Goal: Task Accomplishment & Management: Manage account settings

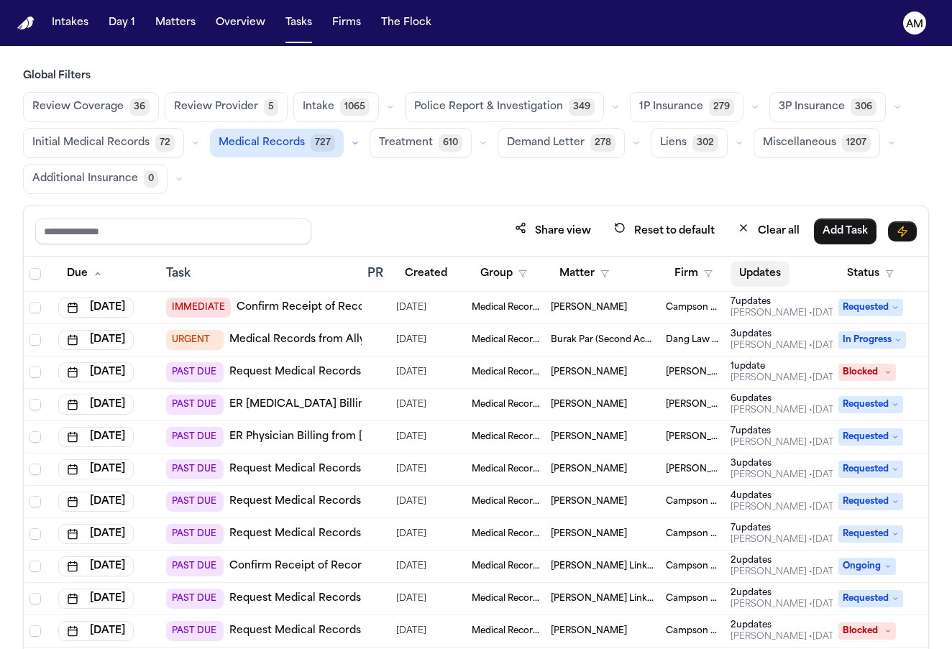
scroll to position [356, 75]
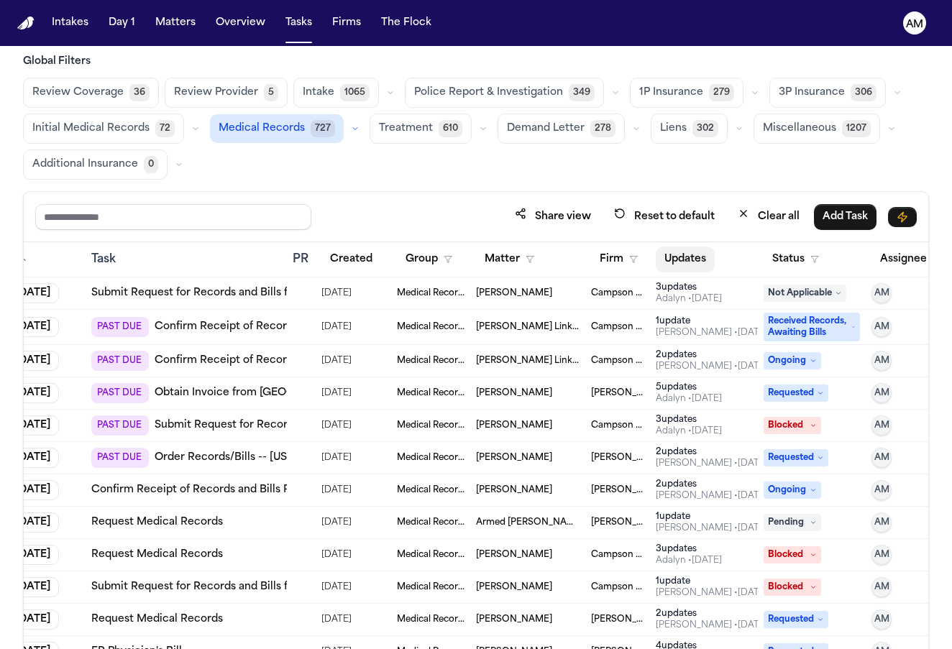
click at [694, 249] on button "Updates" at bounding box center [685, 260] width 59 height 26
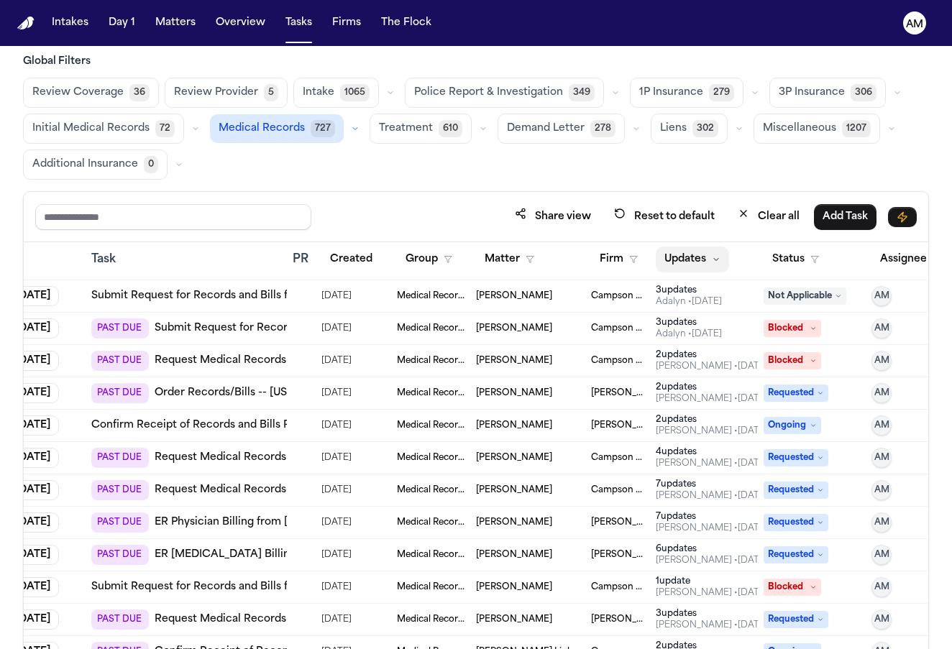
click at [690, 257] on button "Updates" at bounding box center [692, 260] width 73 height 26
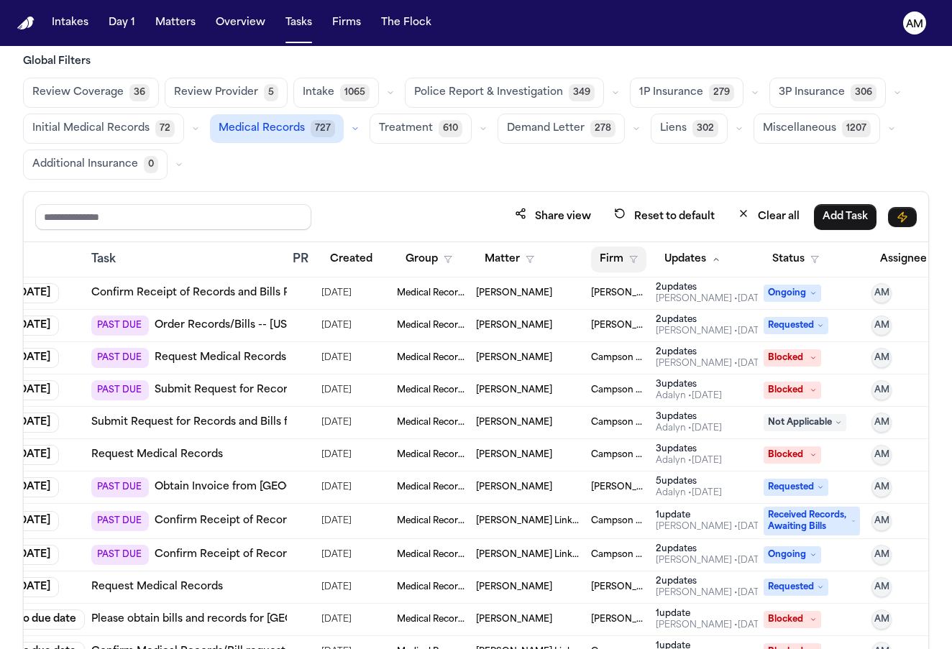
click at [636, 261] on icon "button" at bounding box center [633, 259] width 9 height 9
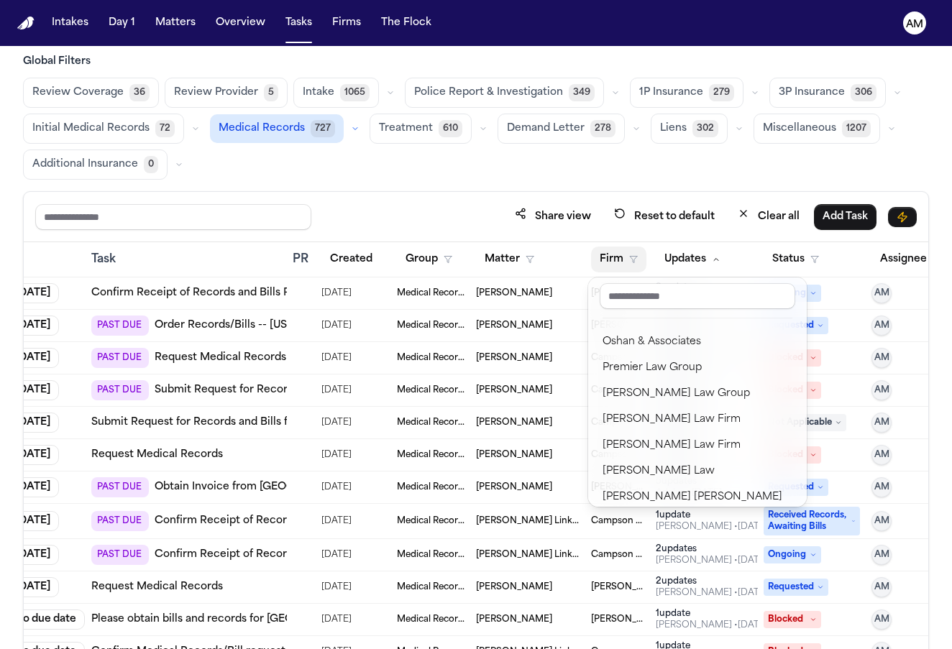
scroll to position [1572, 0]
click at [654, 445] on div "Ruy Mireles Law Firm" at bounding box center [697, 444] width 190 height 17
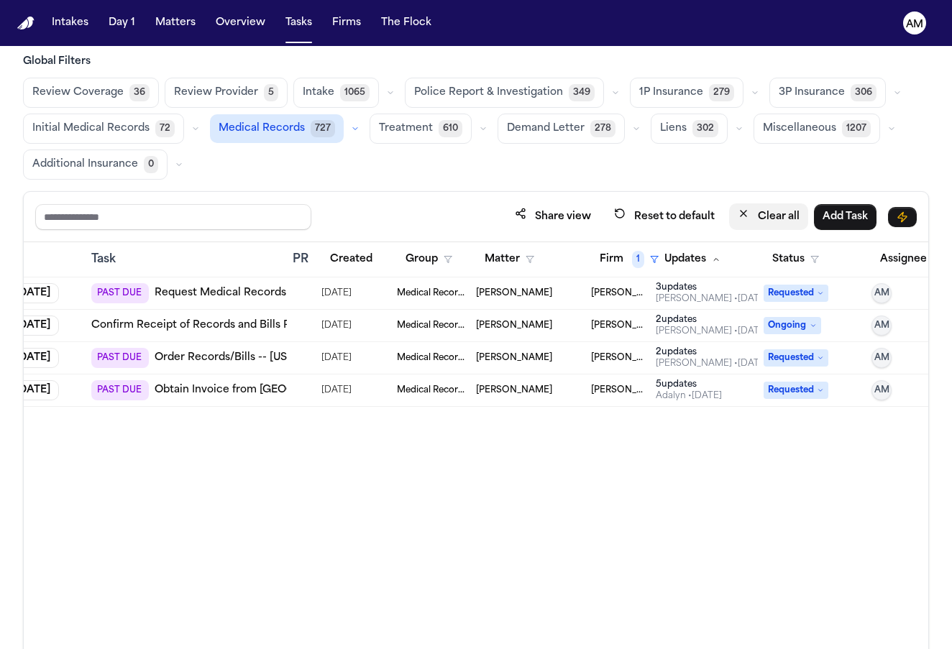
click at [731, 214] on button "Clear all" at bounding box center [768, 216] width 79 height 27
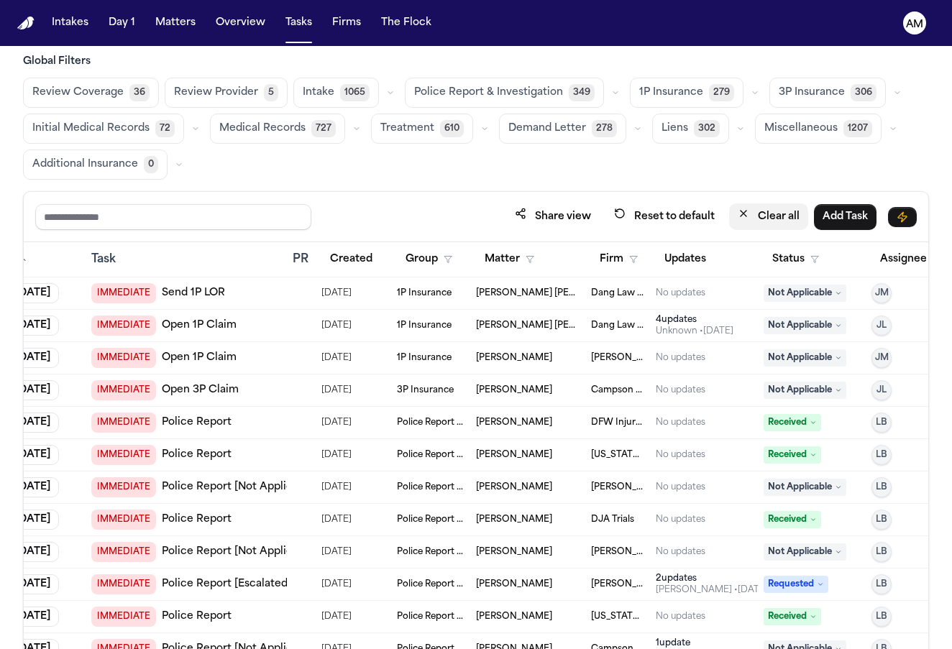
click at [777, 220] on button "Clear all" at bounding box center [768, 216] width 79 height 27
click at [620, 257] on button "Firm" at bounding box center [618, 260] width 55 height 26
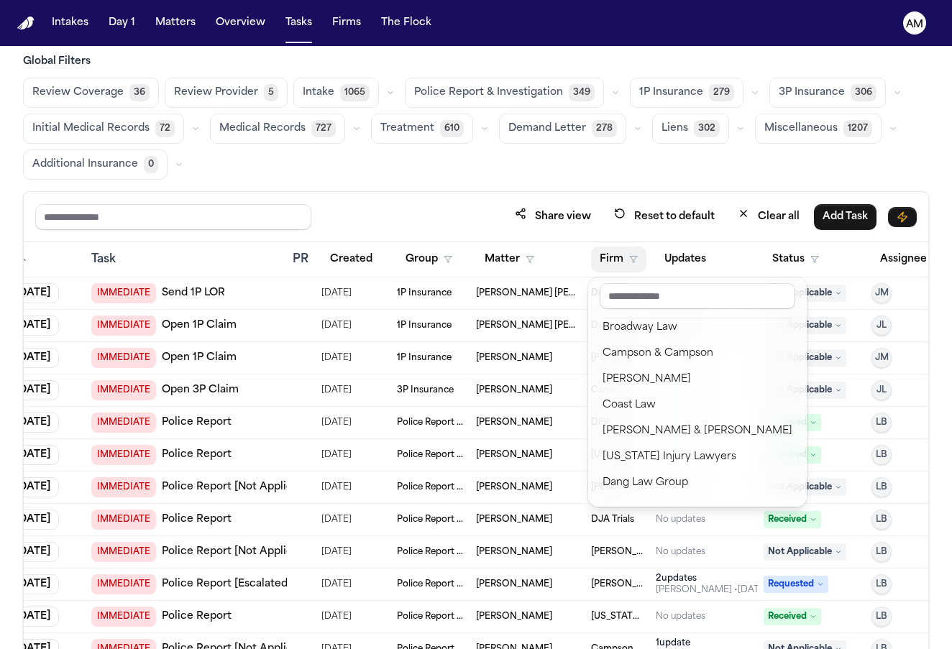
scroll to position [247, 0]
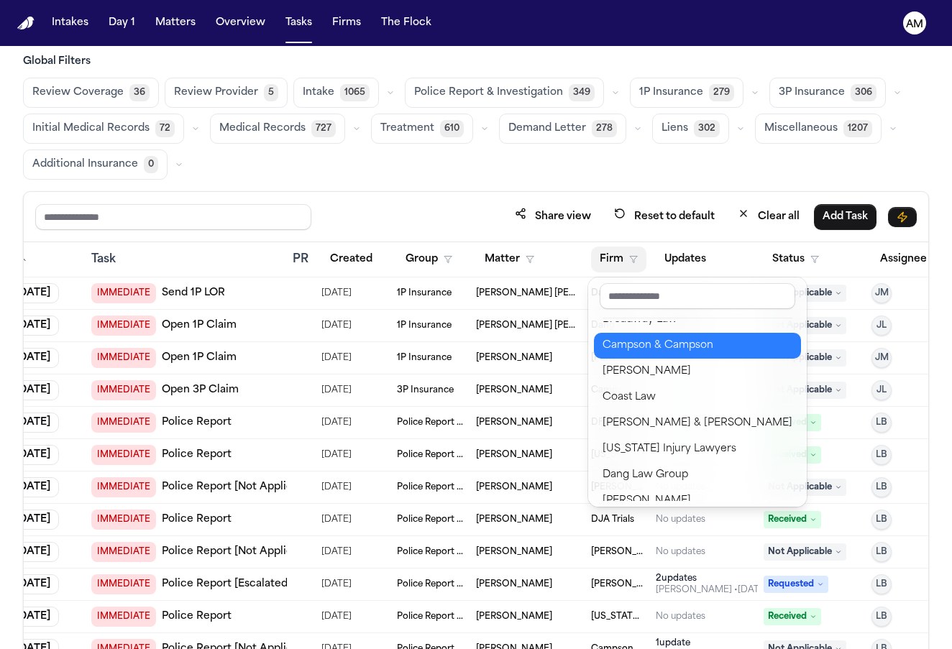
click at [651, 349] on div "Campson & Campson" at bounding box center [697, 345] width 190 height 17
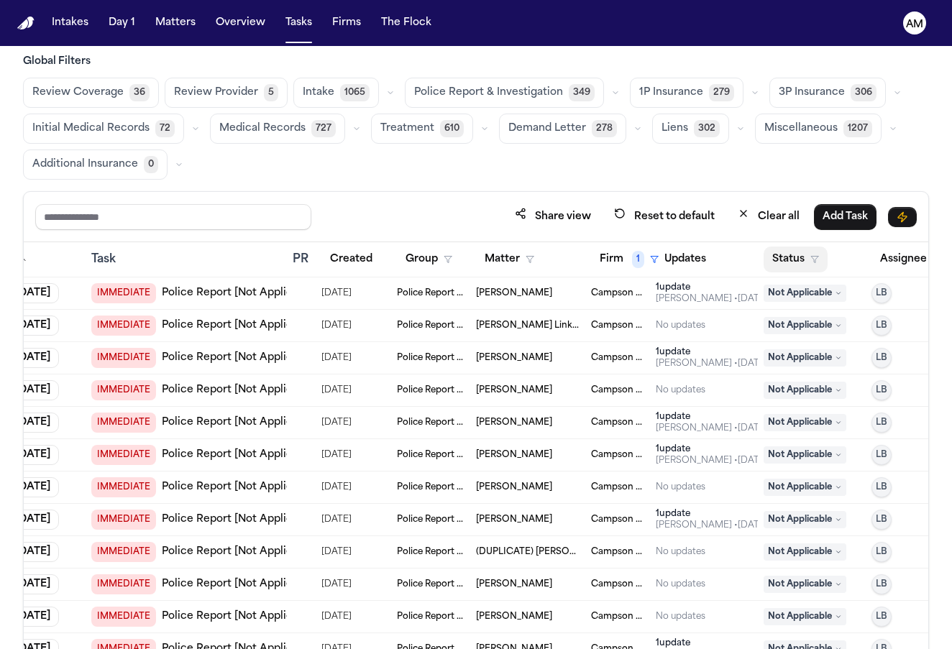
click at [795, 257] on button "Status" at bounding box center [795, 260] width 64 height 26
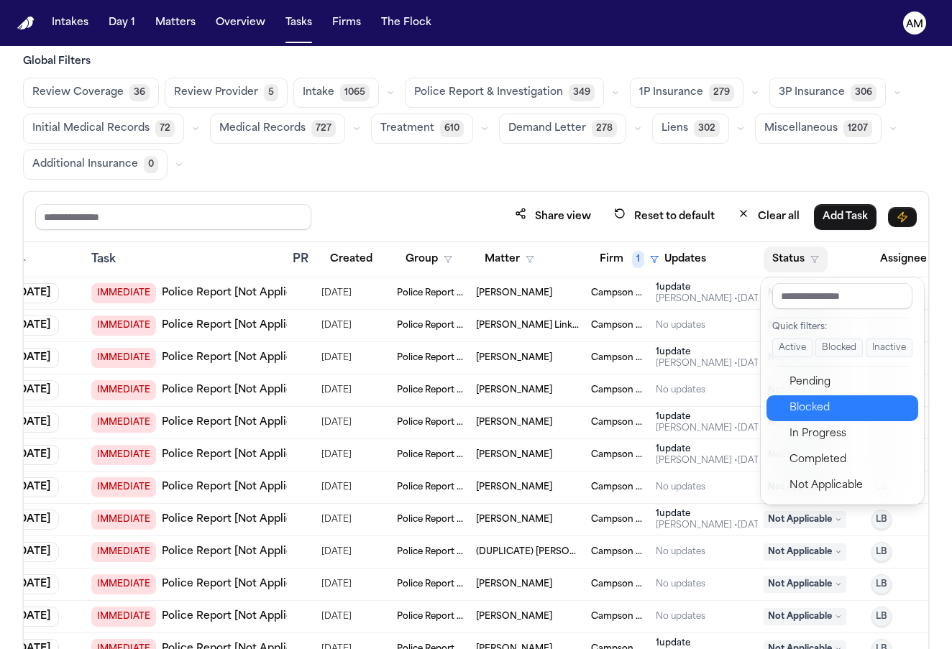
click at [799, 400] on div "Blocked" at bounding box center [849, 408] width 120 height 17
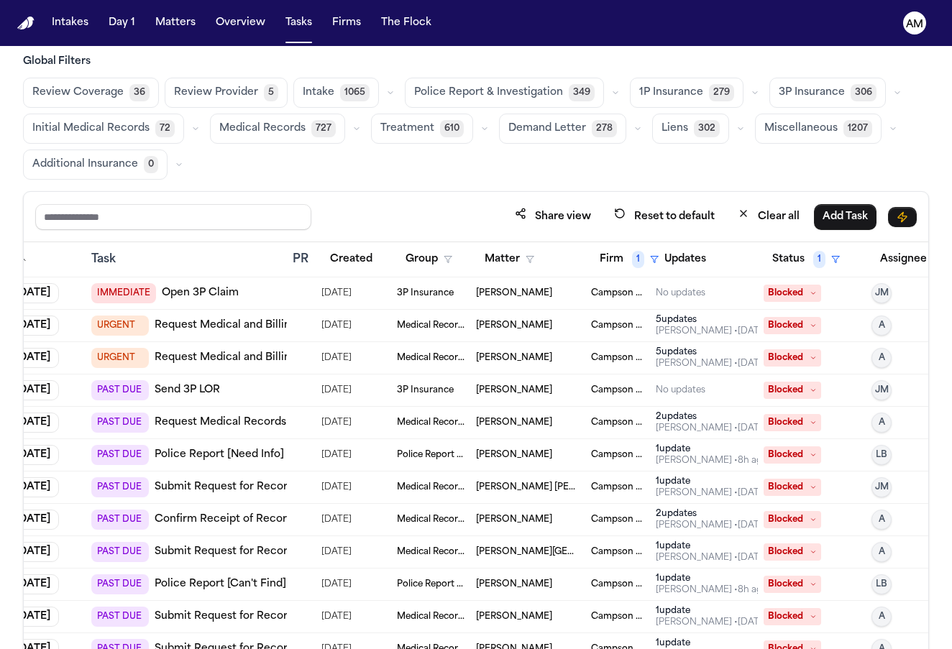
scroll to position [0, 75]
click at [279, 126] on span "Medical Records" at bounding box center [262, 128] width 86 height 14
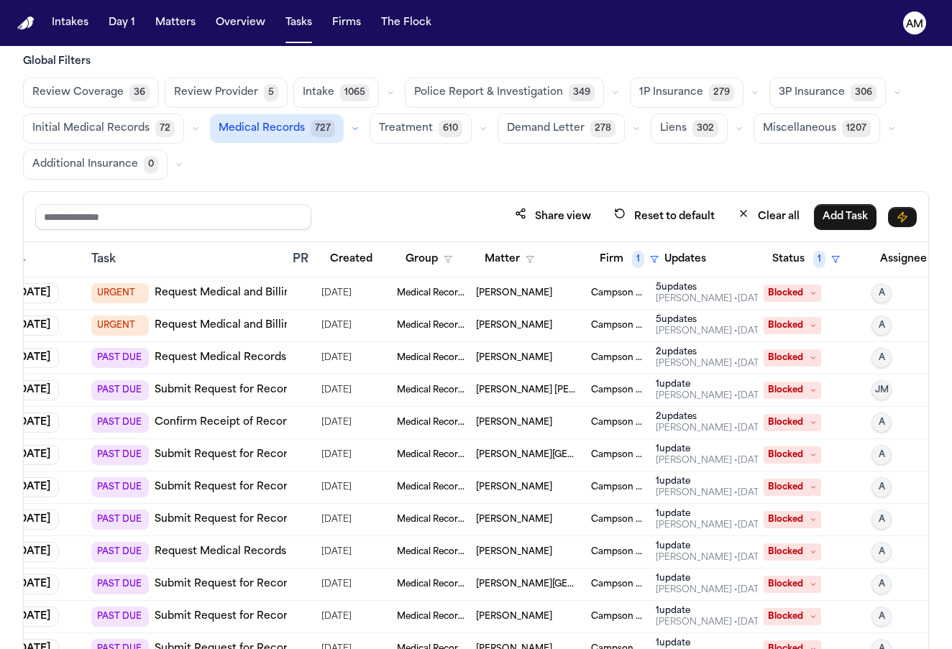
scroll to position [0, 75]
click at [257, 290] on link "Request Medical and Billing Records" at bounding box center [249, 293] width 188 height 14
click at [293, 333] on td at bounding box center [301, 326] width 29 height 32
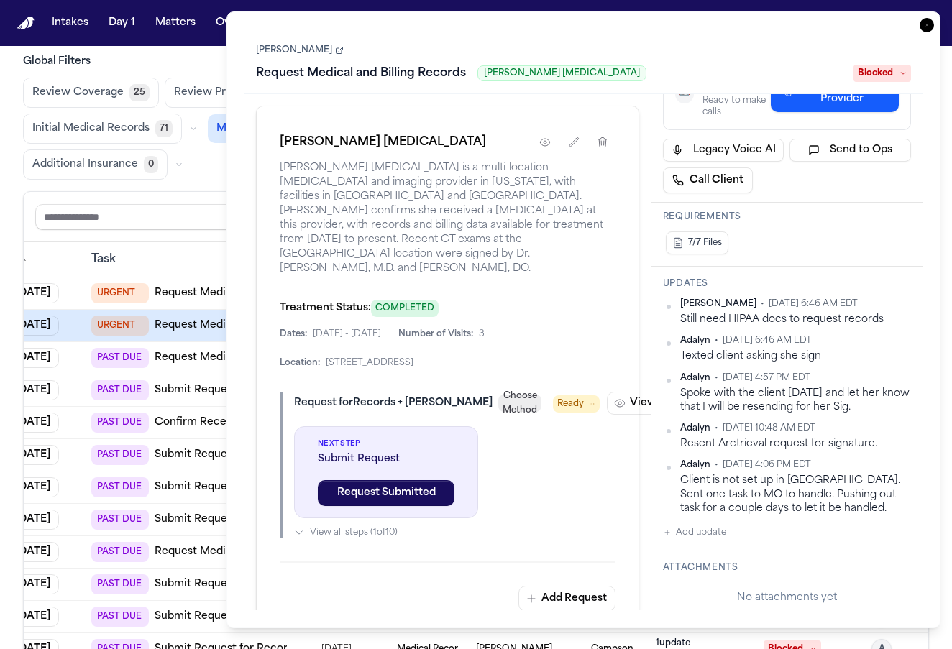
scroll to position [214, 0]
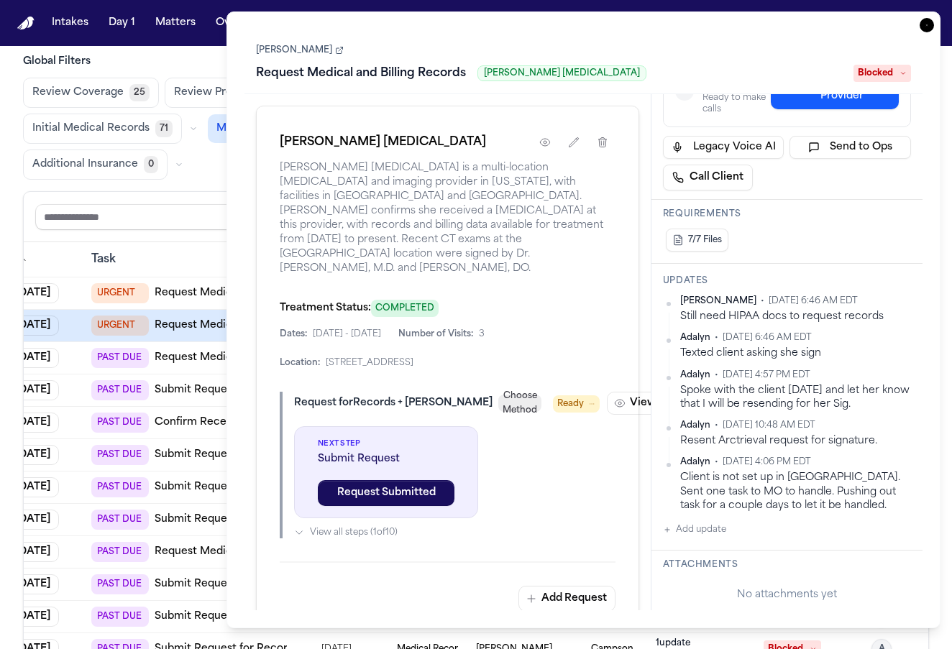
click at [702, 530] on button "Add update" at bounding box center [694, 529] width 63 height 17
click at [694, 575] on button "Private" at bounding box center [692, 576] width 12 height 12
click at [725, 541] on textarea "Add your update" at bounding box center [795, 541] width 219 height 29
paste textarea "**********"
type textarea "**********"
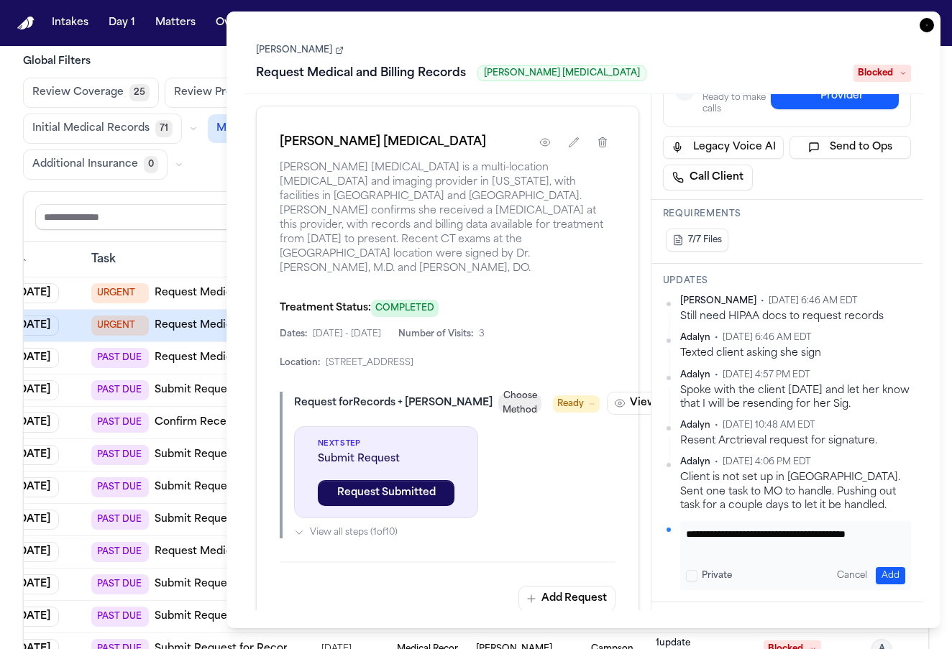
click at [893, 577] on button "Add" at bounding box center [890, 575] width 29 height 17
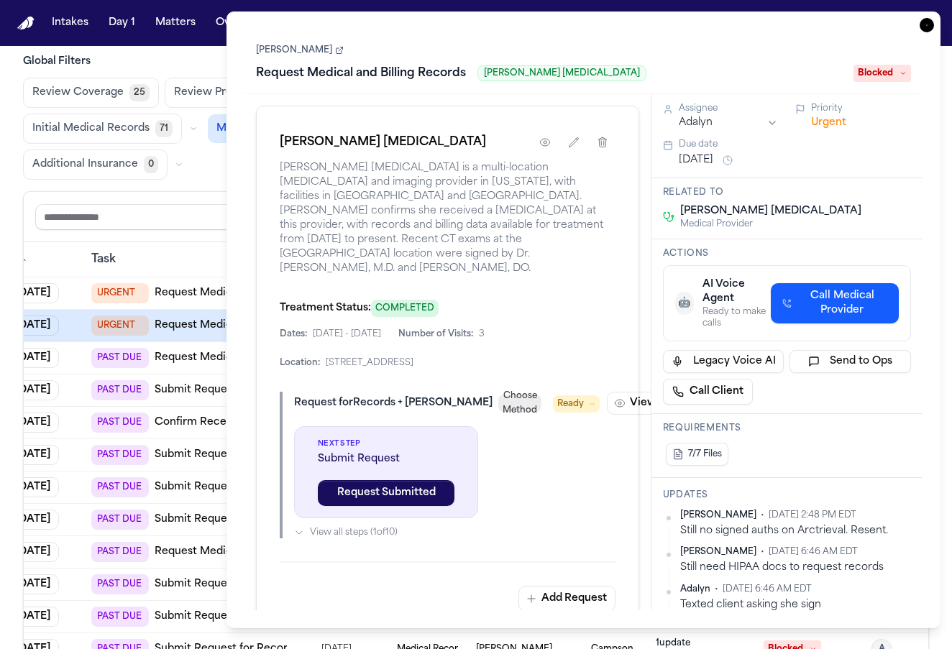
scroll to position [0, 0]
click at [181, 247] on th "Task" at bounding box center [186, 259] width 201 height 35
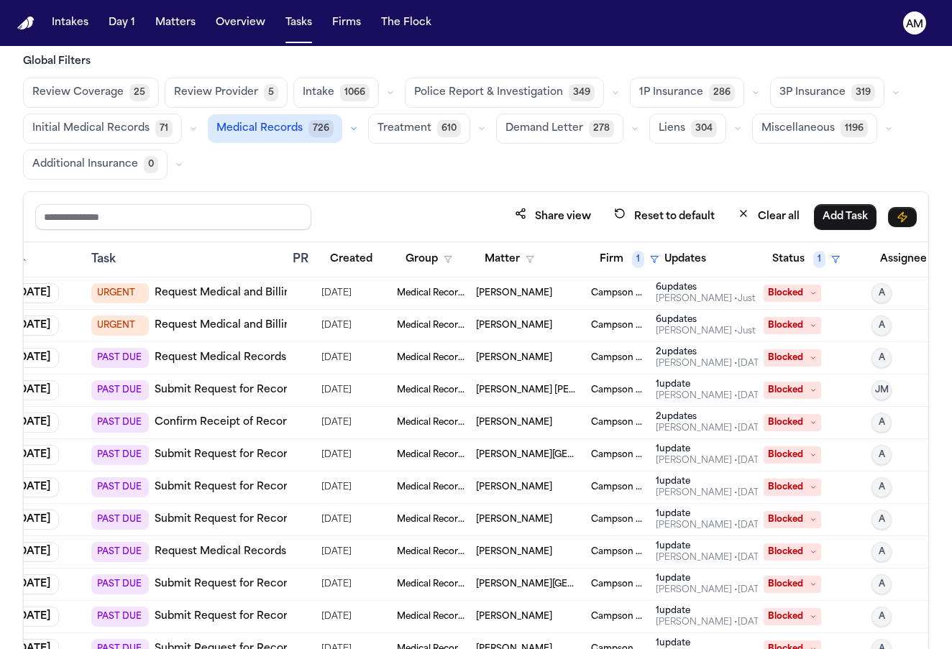
click at [262, 364] on div "PAST DUE Request Medical Records" at bounding box center [188, 358] width 195 height 20
click at [206, 262] on div "Task" at bounding box center [186, 259] width 190 height 17
click at [262, 362] on link "Request Medical Records" at bounding box center [221, 358] width 132 height 14
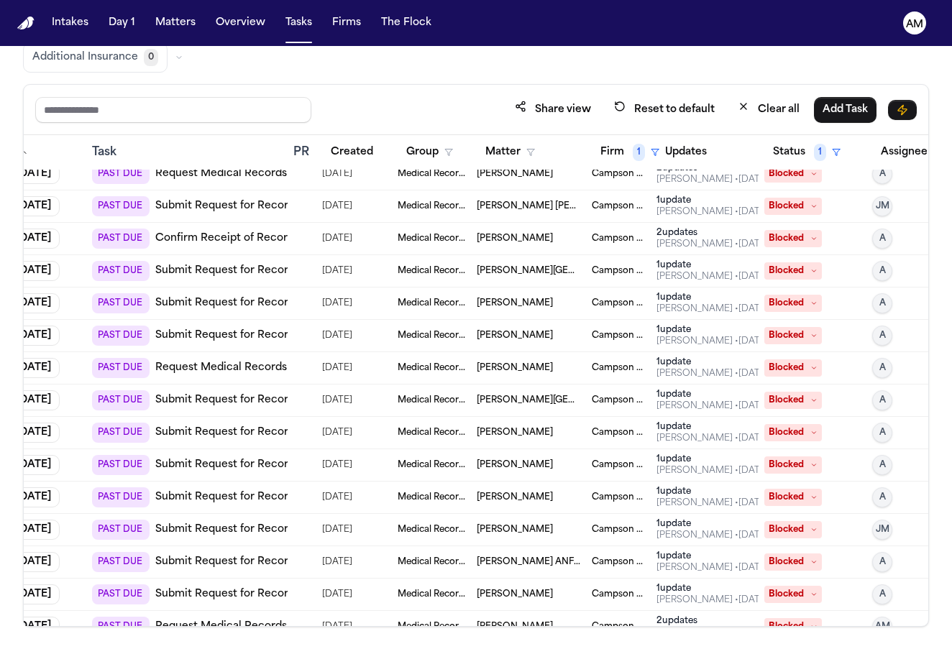
scroll to position [70, 74]
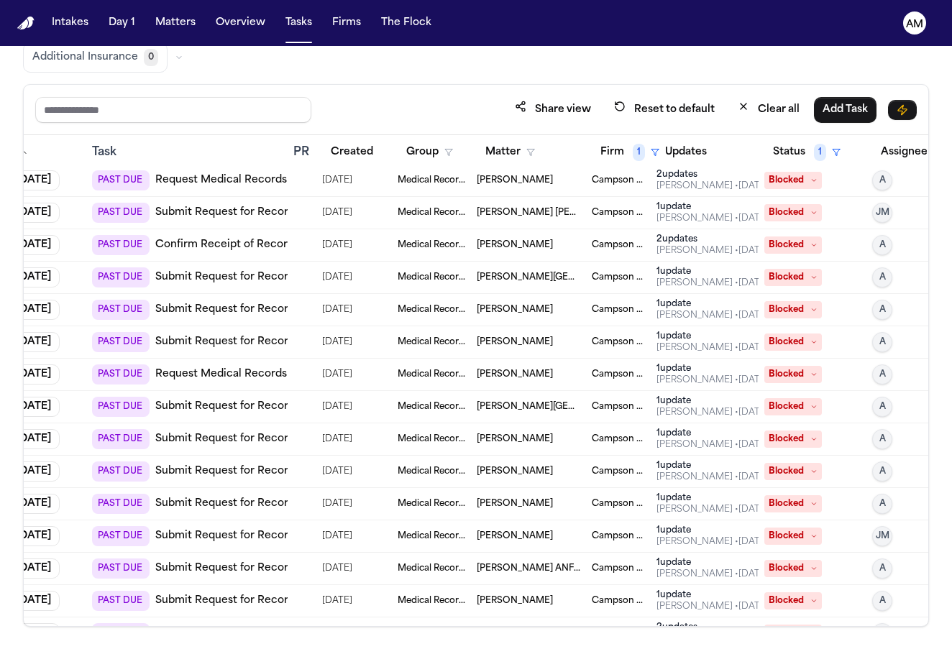
click at [239, 278] on link "Submit Request for Records and Bills from Flatbush Family Health Center at NYU …" at bounding box center [407, 277] width 505 height 14
click at [252, 314] on link "Submit Request for Records and Bills from Stand-Up MRI of Yonkers (Comprehensiv…" at bounding box center [504, 310] width 698 height 14
click at [237, 344] on link "Submit Request for Records and Bills from AMDS Radiology" at bounding box center [328, 342] width 346 height 14
click at [223, 303] on link "Submit Request for Records and Bills from Stand-Up MRI of Yonkers (Comprehensiv…" at bounding box center [504, 310] width 698 height 14
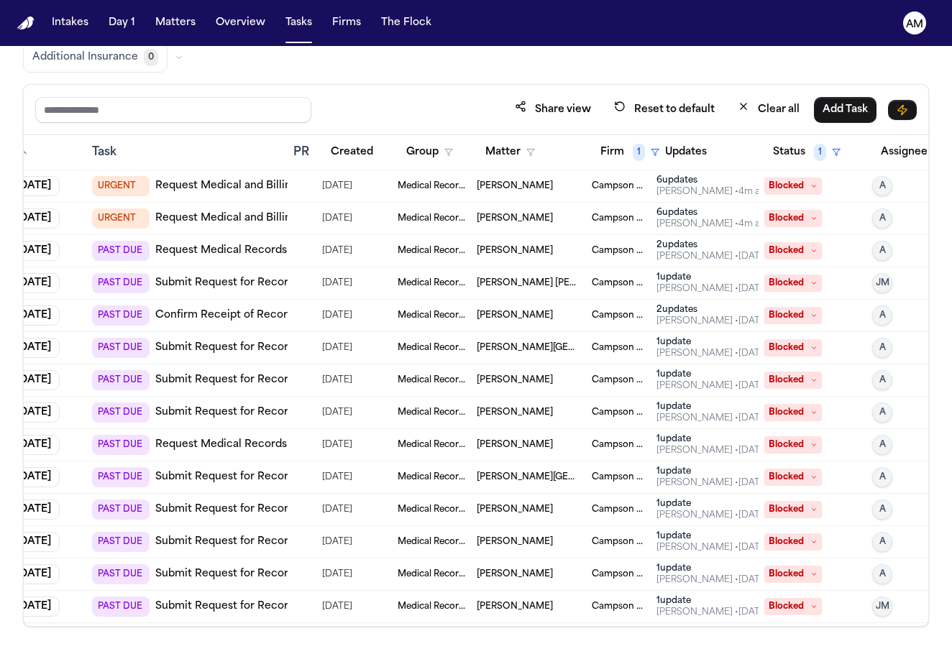
scroll to position [0, 74]
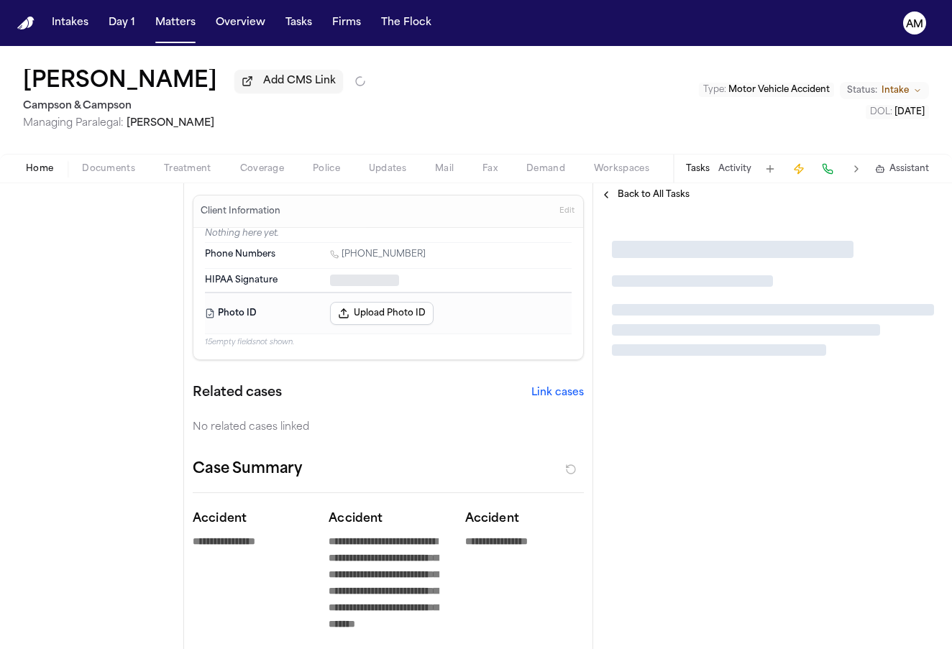
type textarea "*"
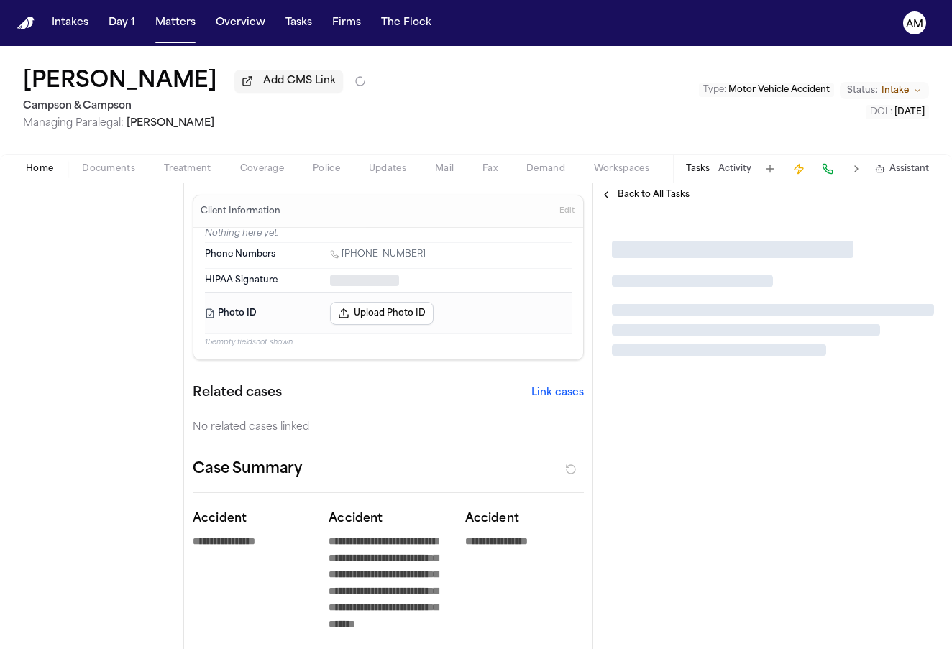
type textarea "*"
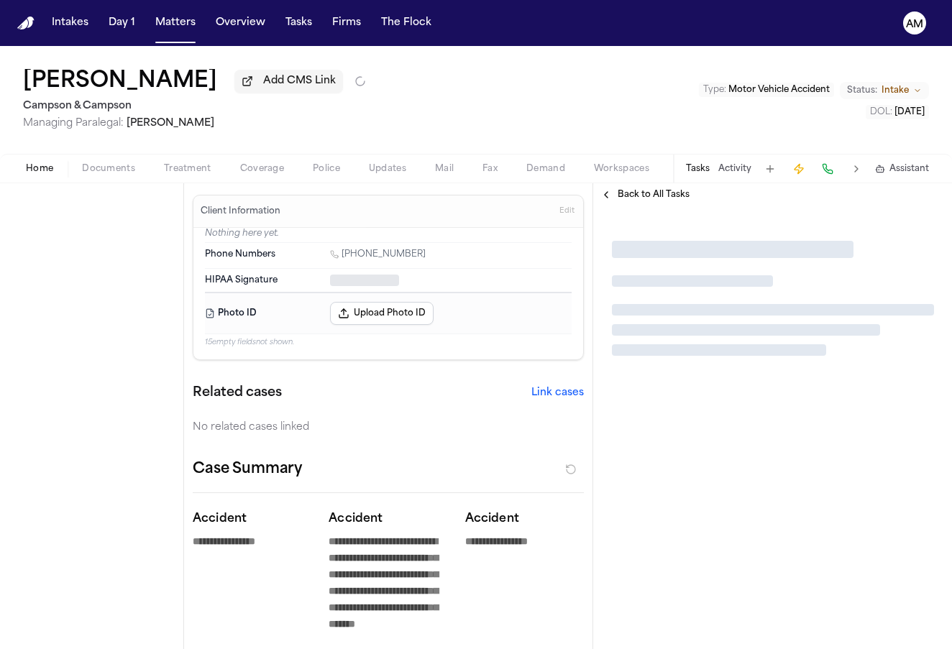
type textarea "*"
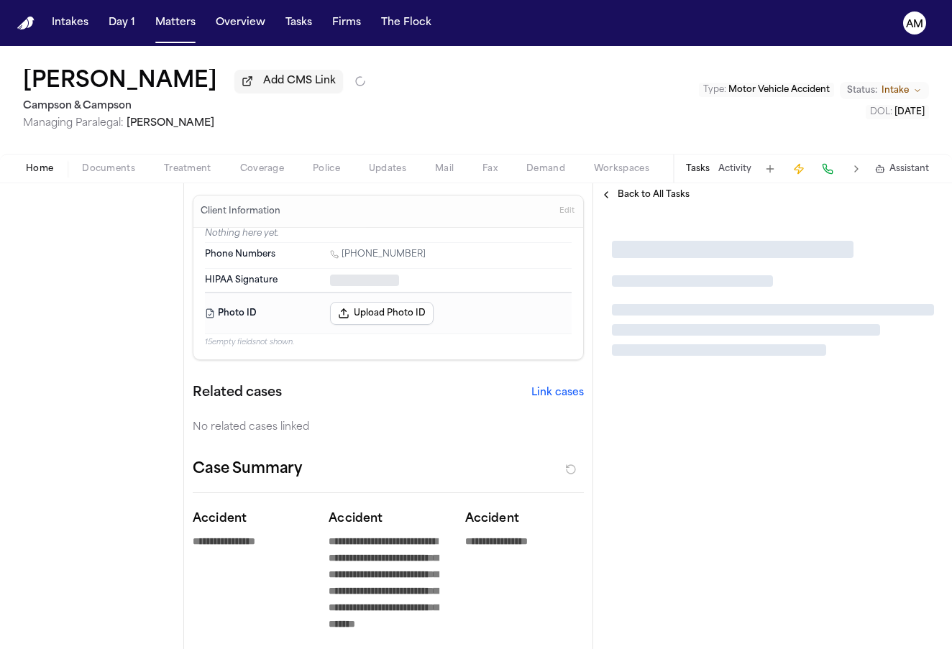
type textarea "*"
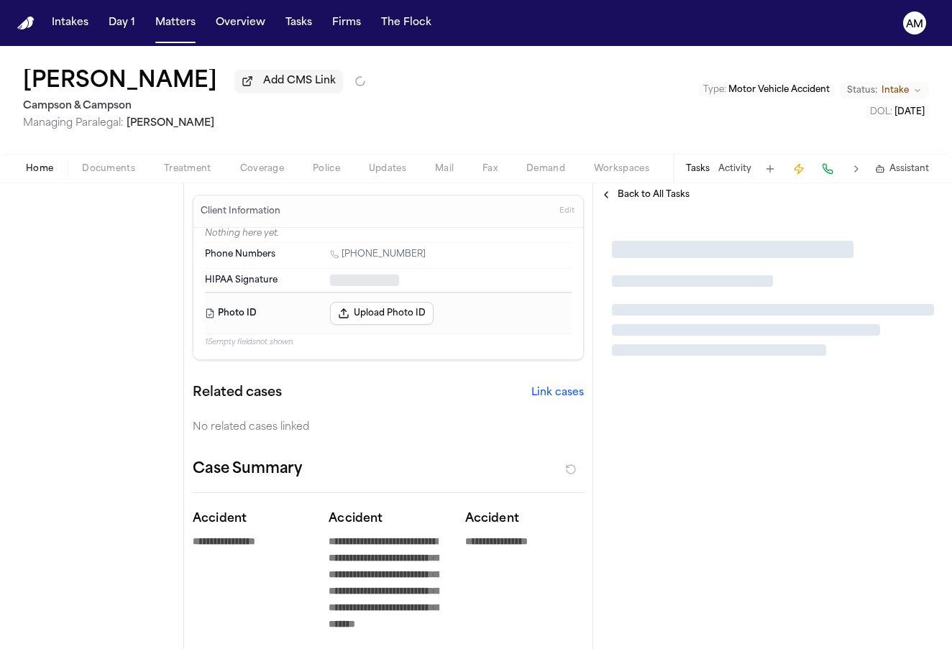
type textarea "*"
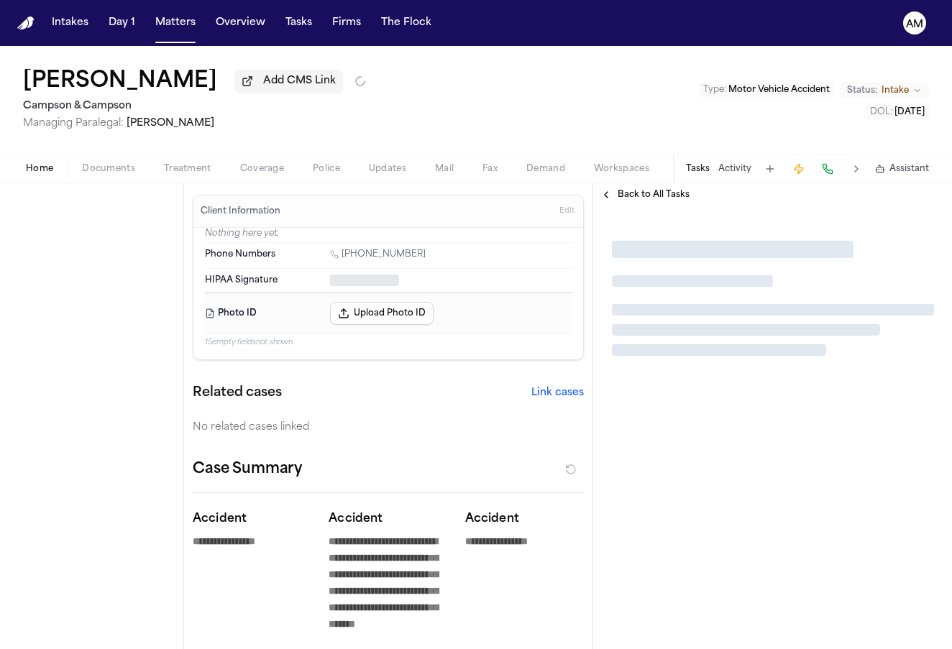
type textarea "*"
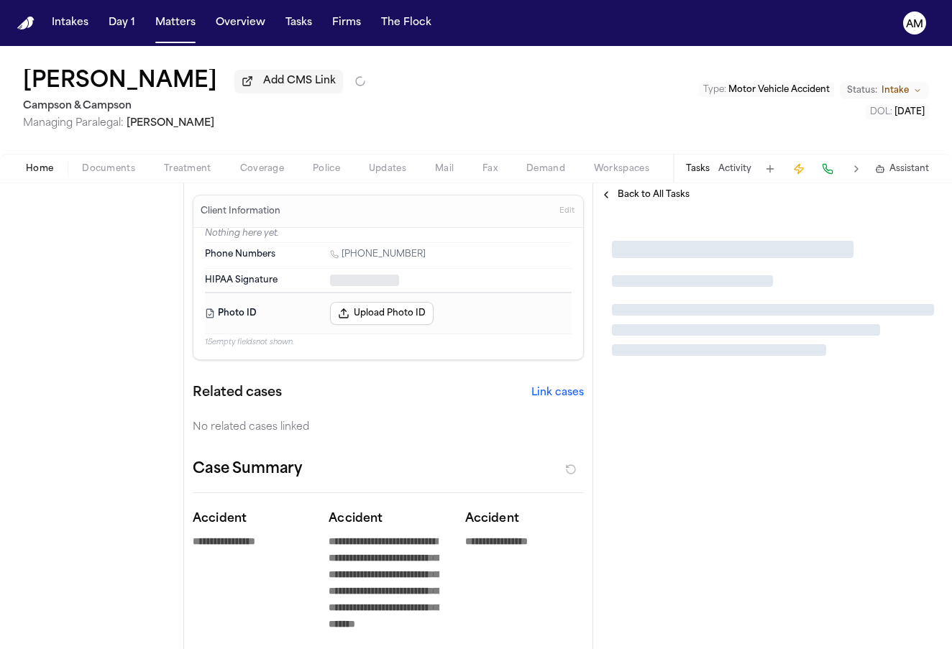
type textarea "*"
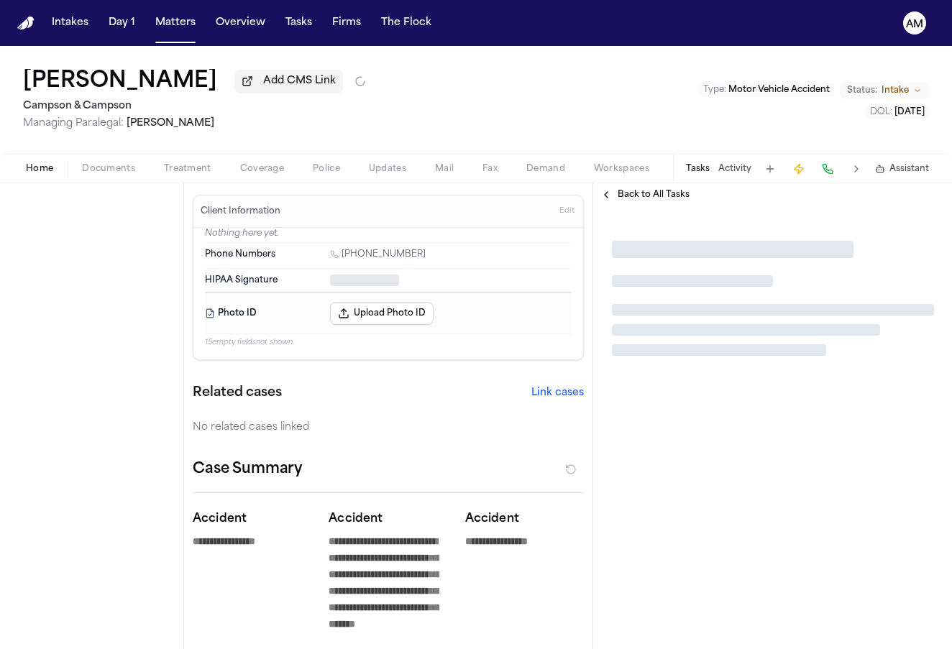
type textarea "*"
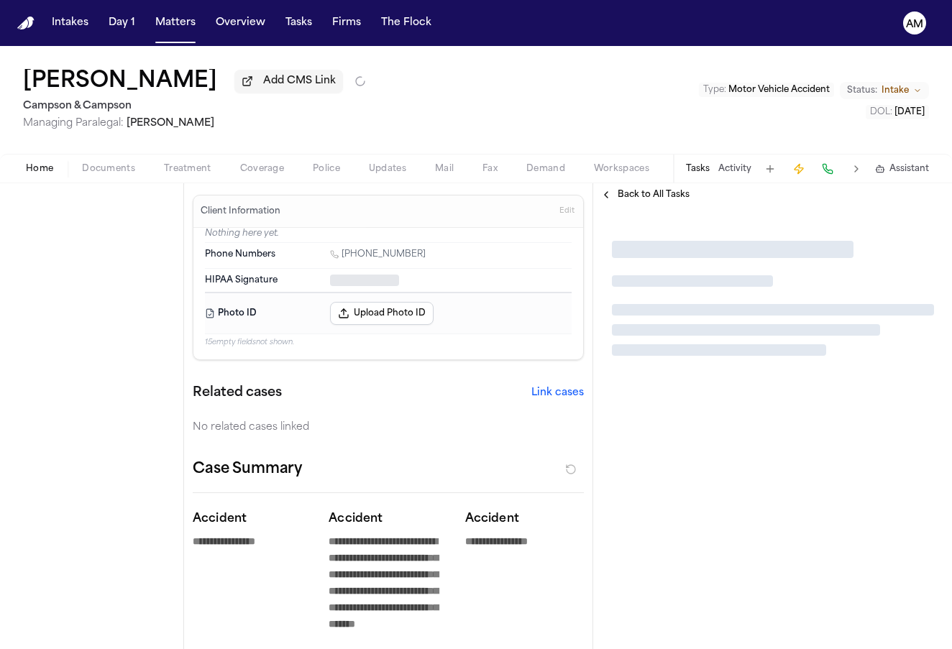
type textarea "*"
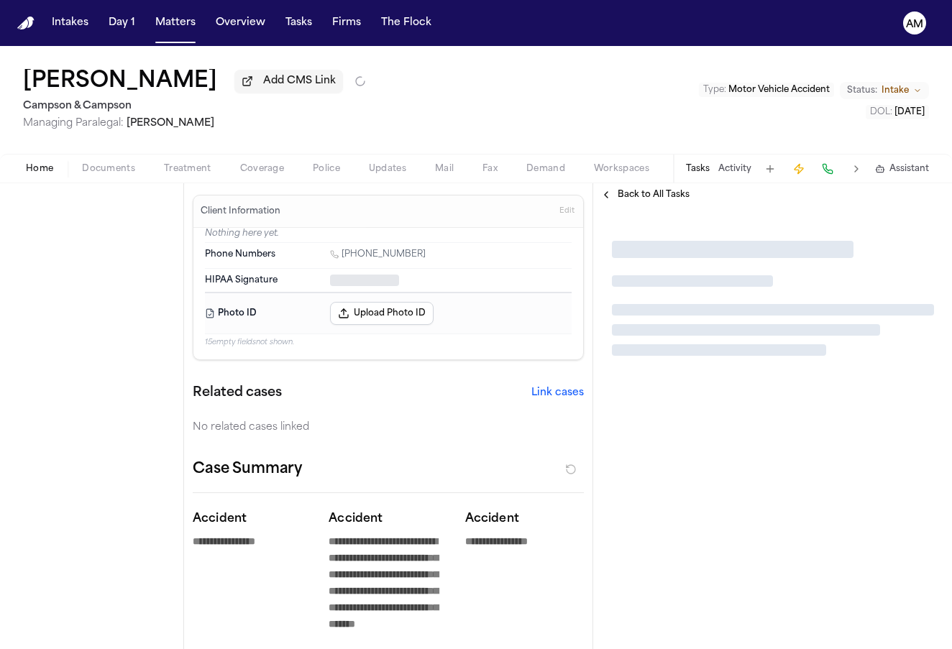
type textarea "*"
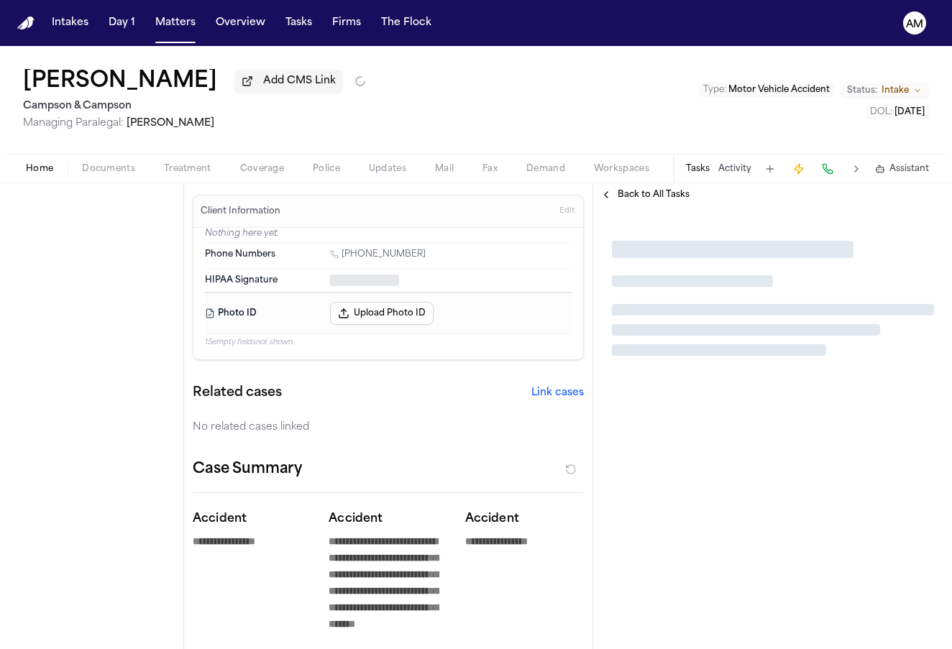
type textarea "*"
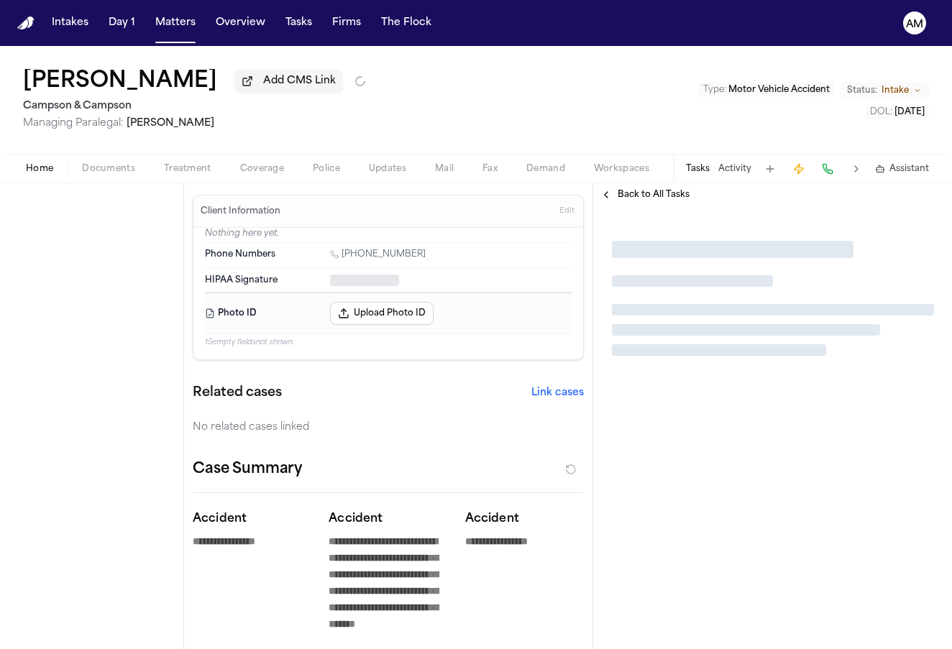
type textarea "*"
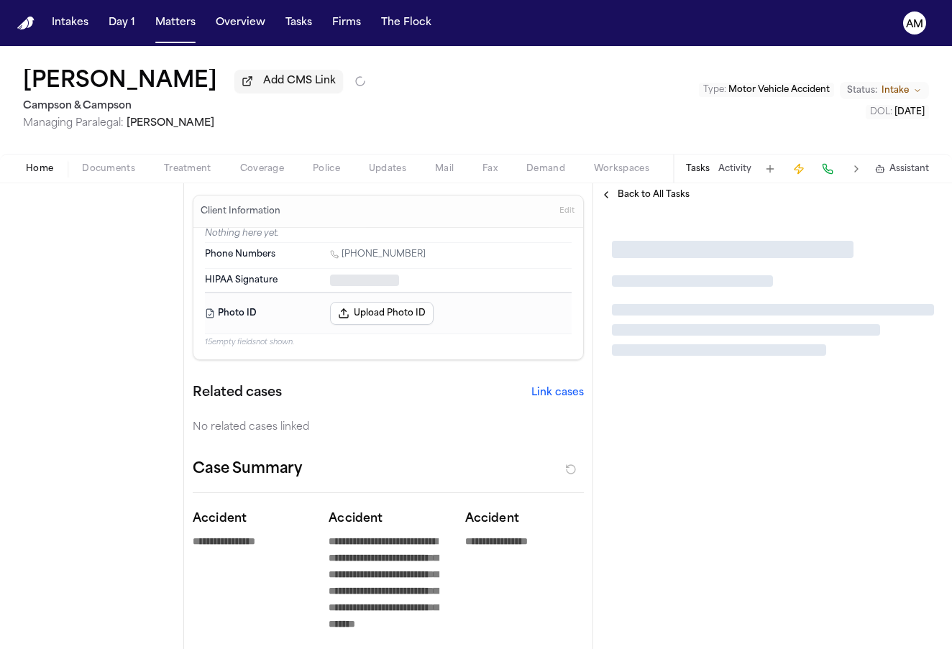
type textarea "*"
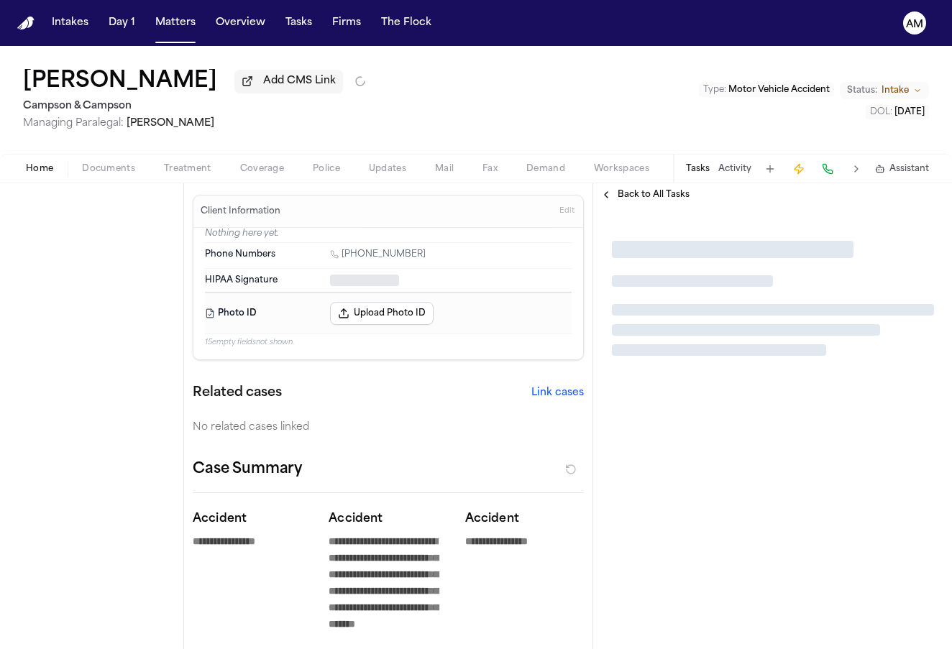
type textarea "*"
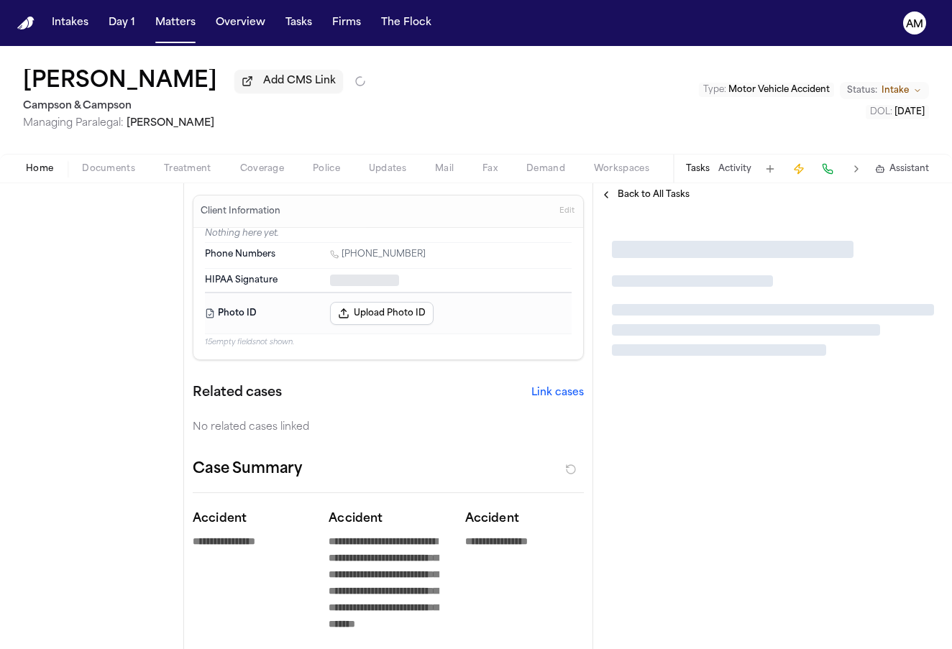
type textarea "*"
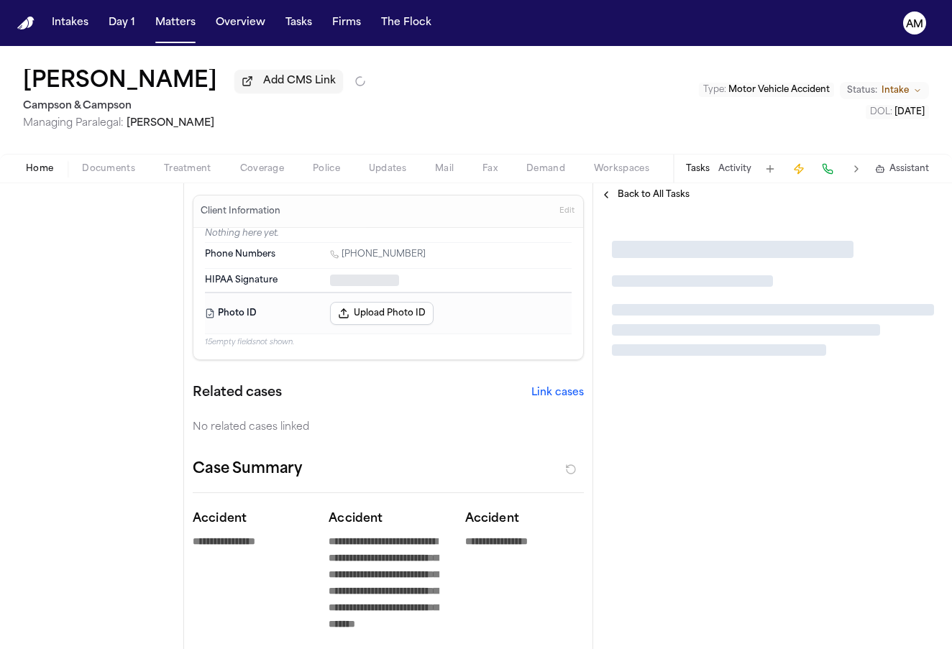
type textarea "*"
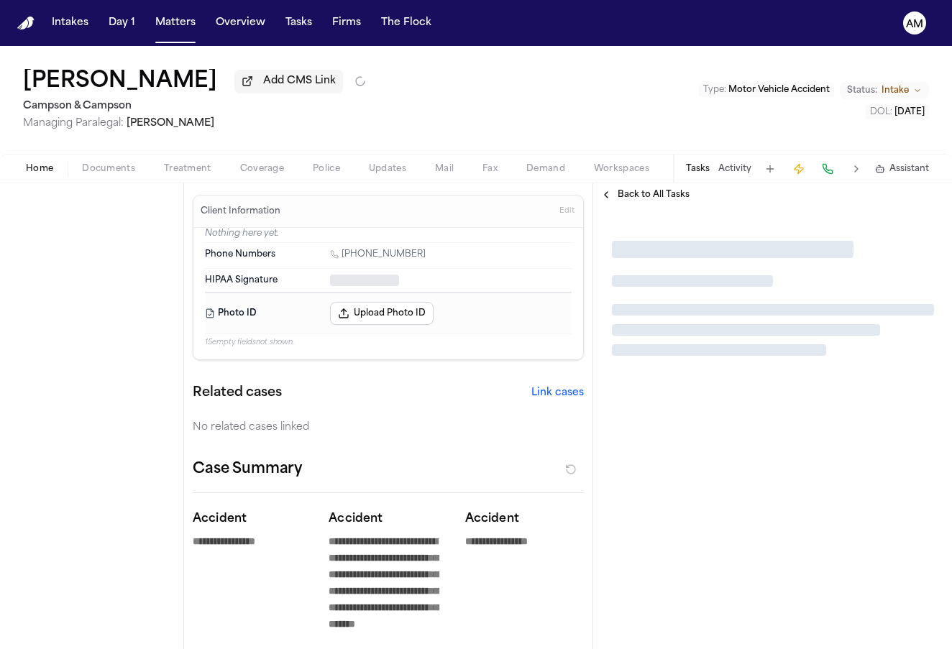
type textarea "*"
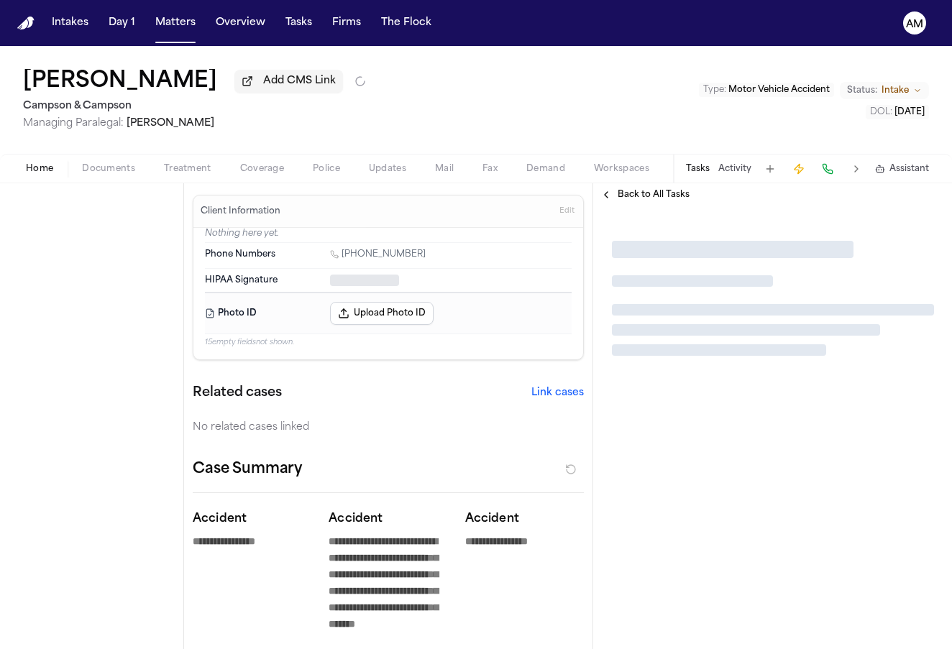
type textarea "*"
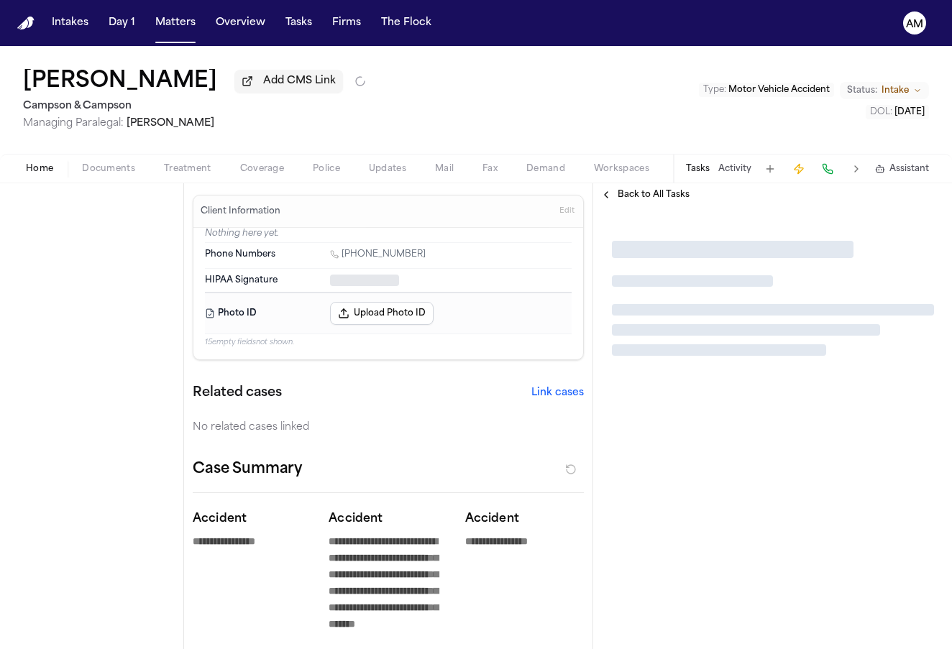
type textarea "*"
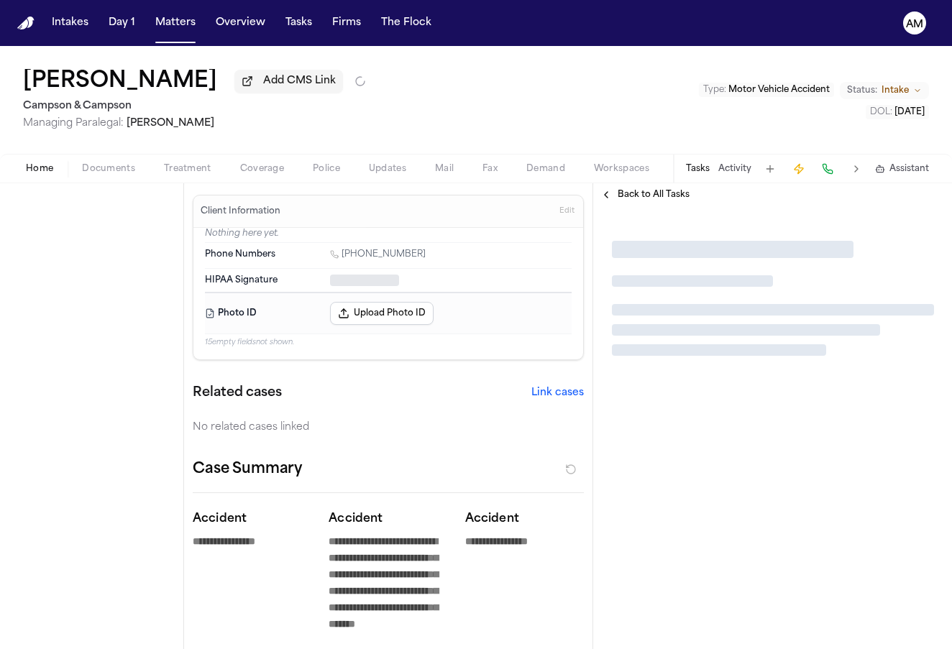
type textarea "*"
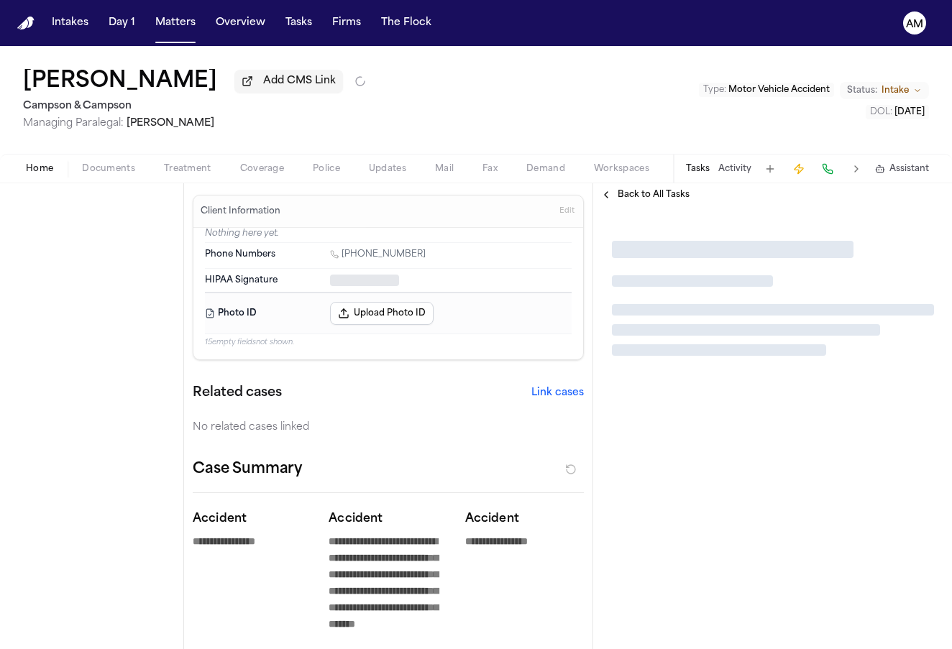
type textarea "*"
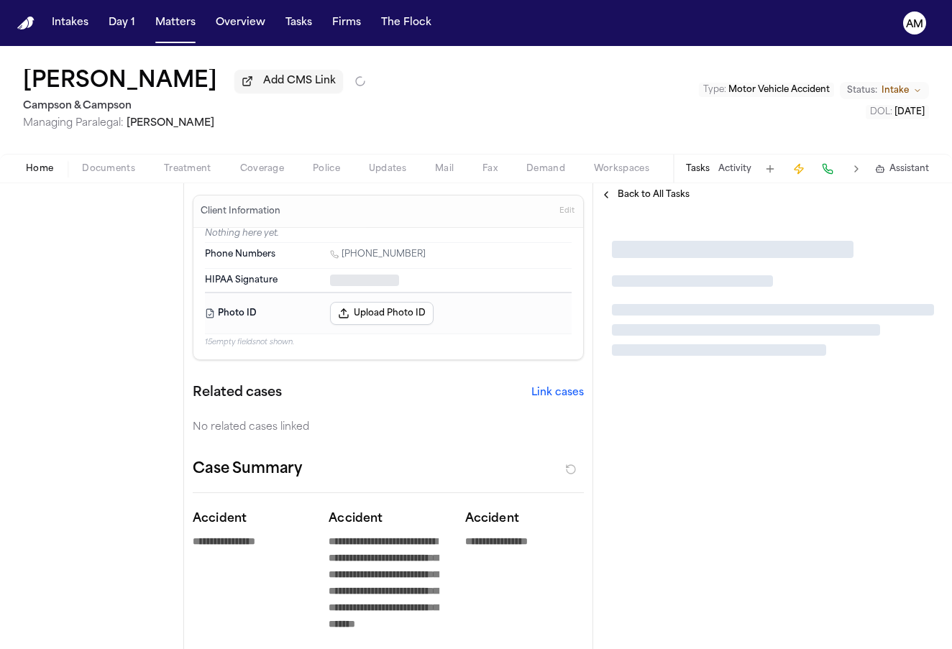
type textarea "*"
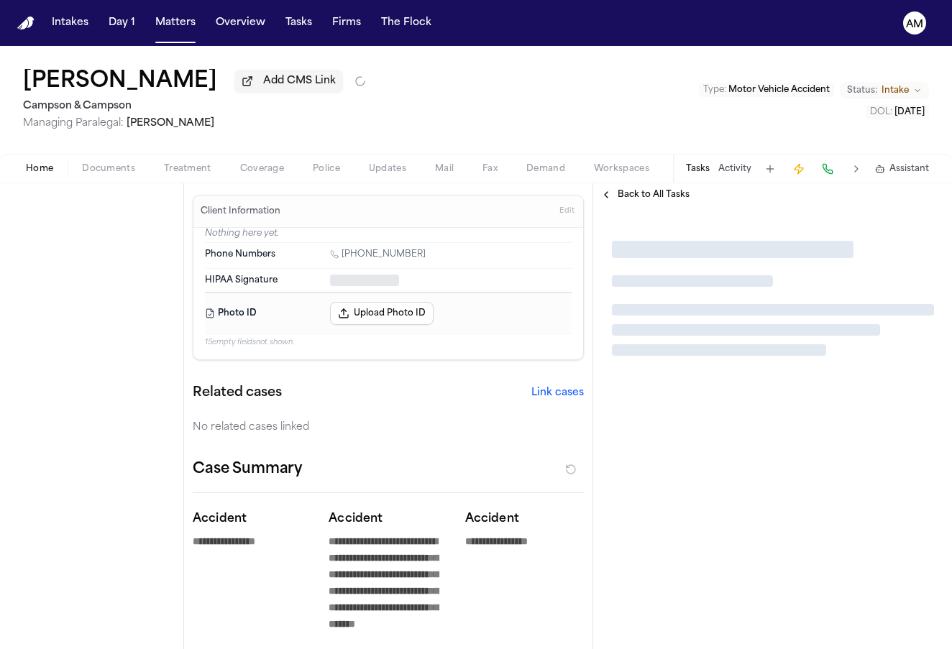
type textarea "*"
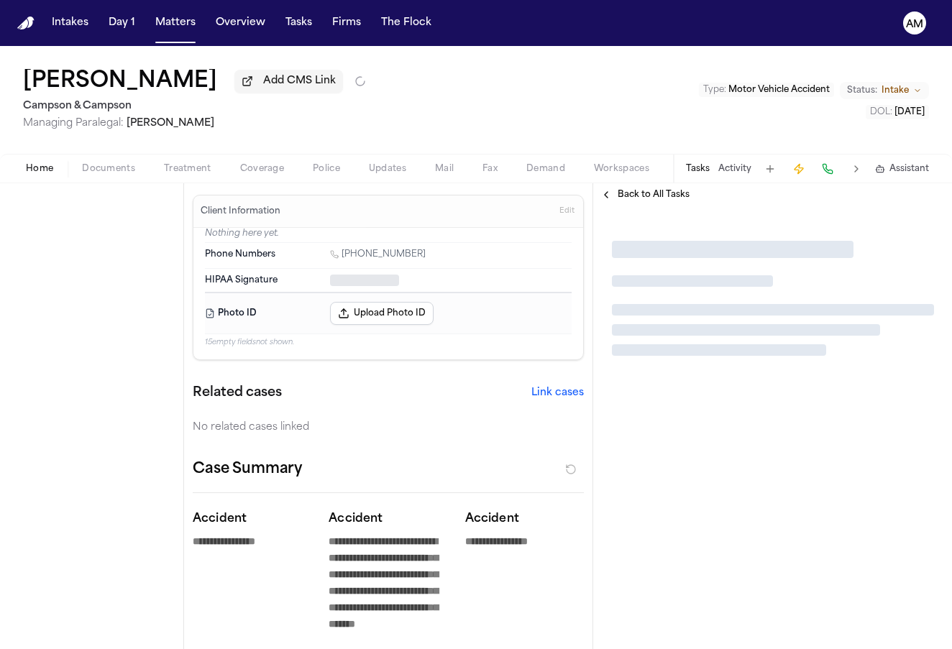
type textarea "*"
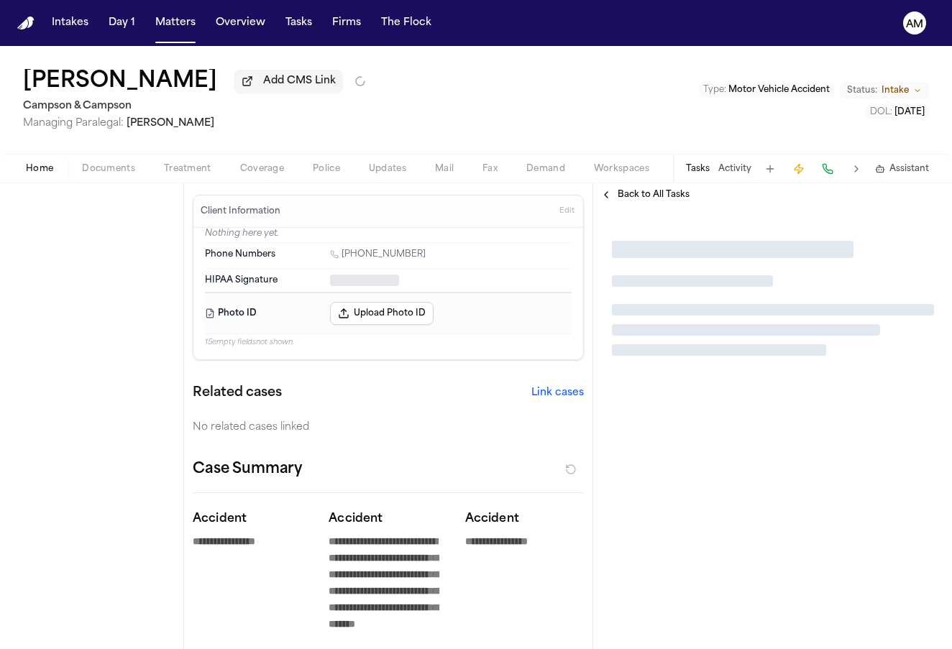
type textarea "*"
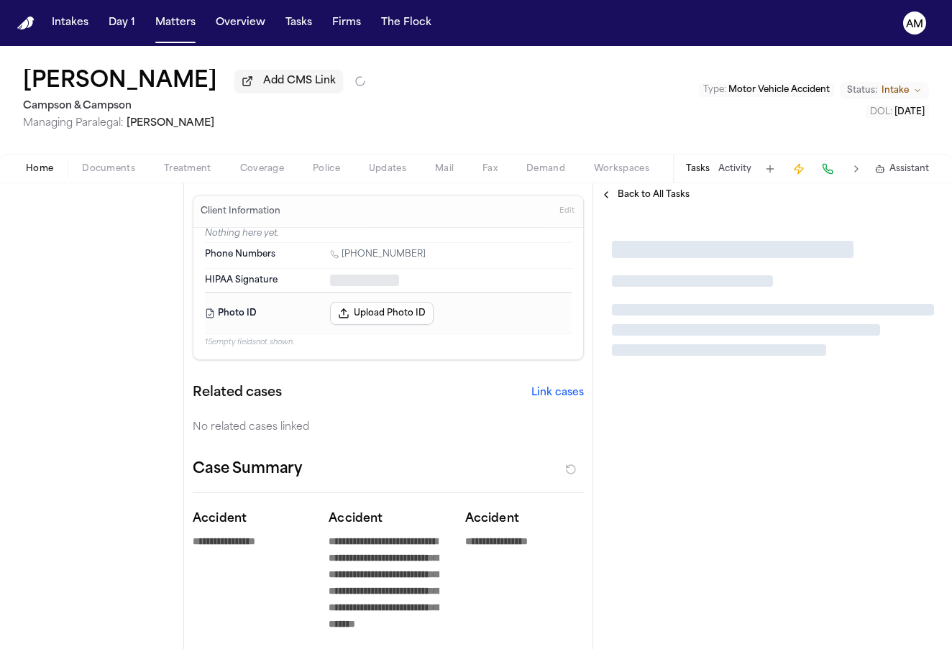
type textarea "*"
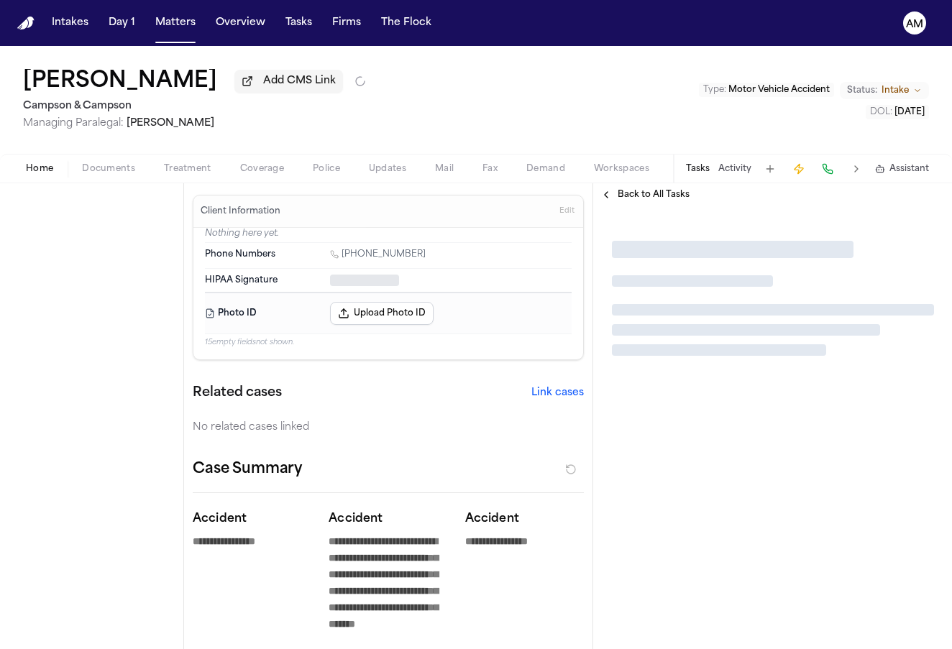
type textarea "*"
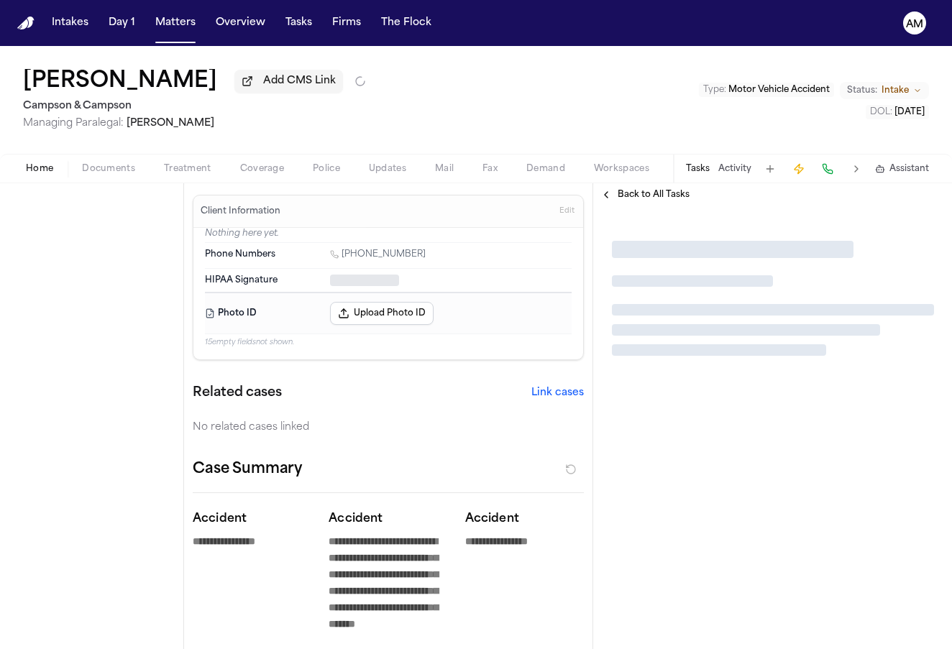
type textarea "*"
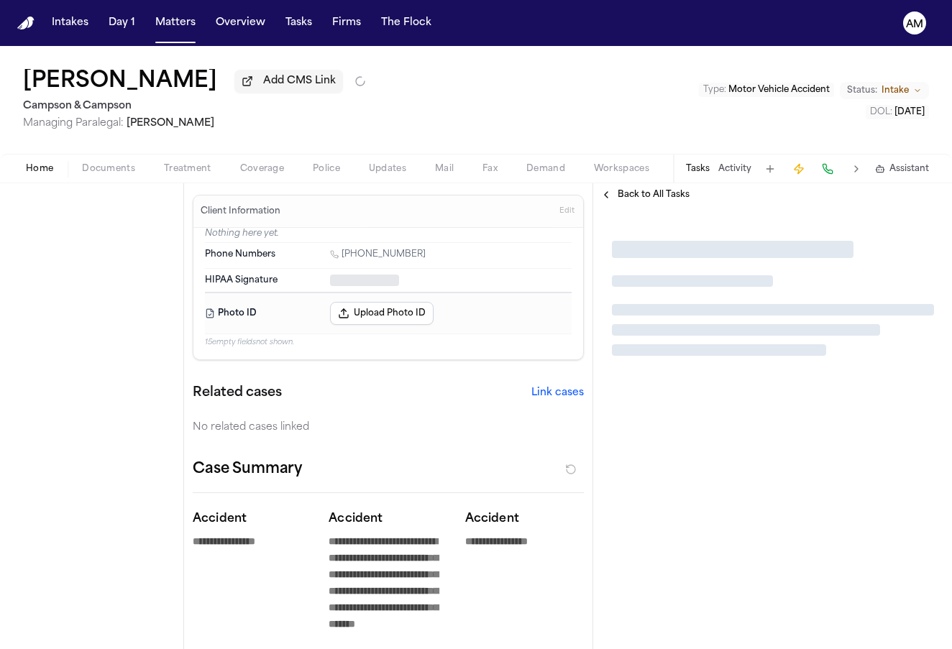
type textarea "*"
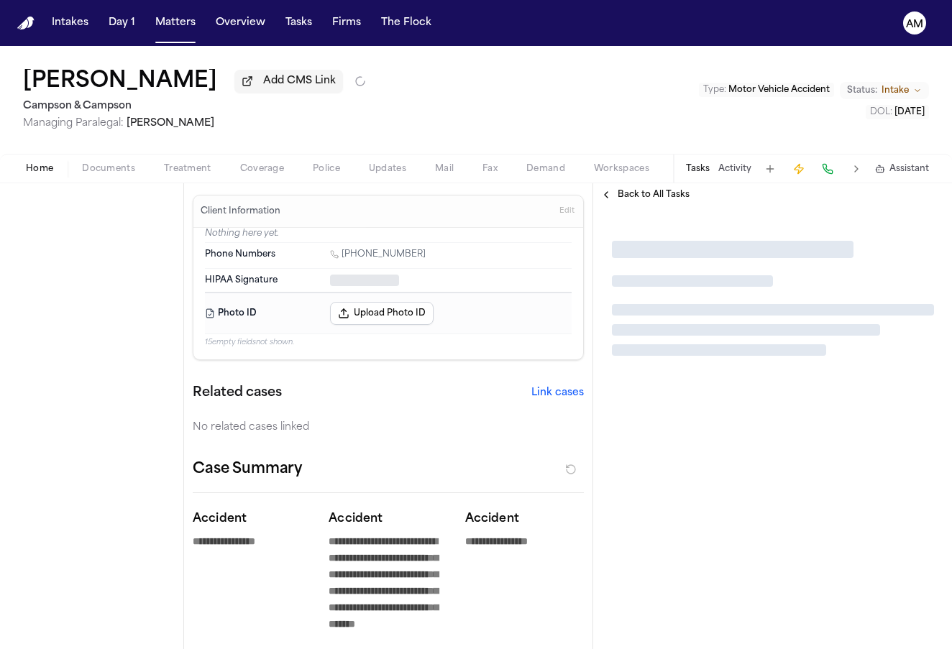
type textarea "*"
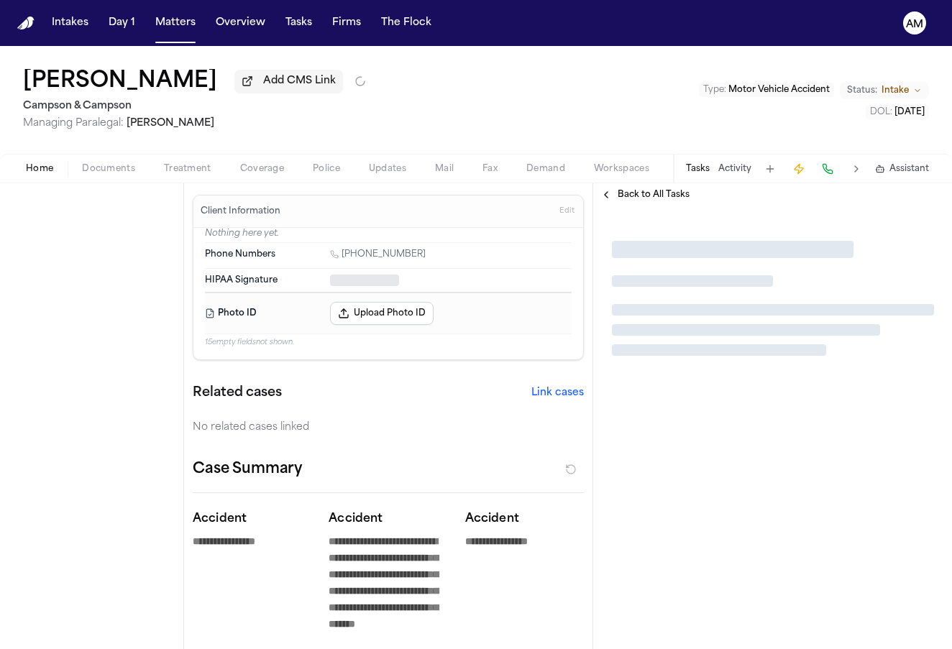
type textarea "*"
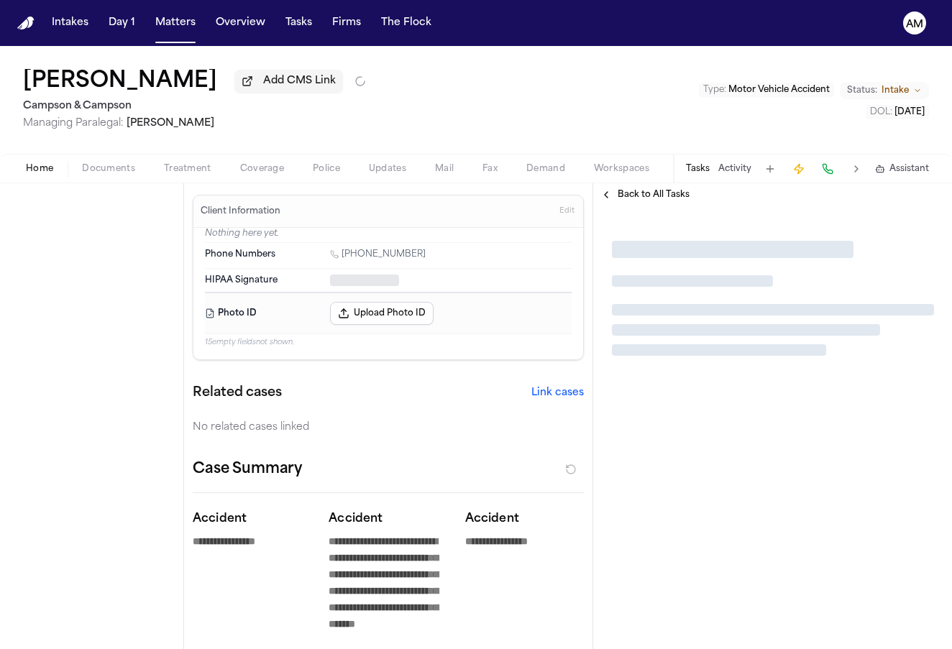
type textarea "*"
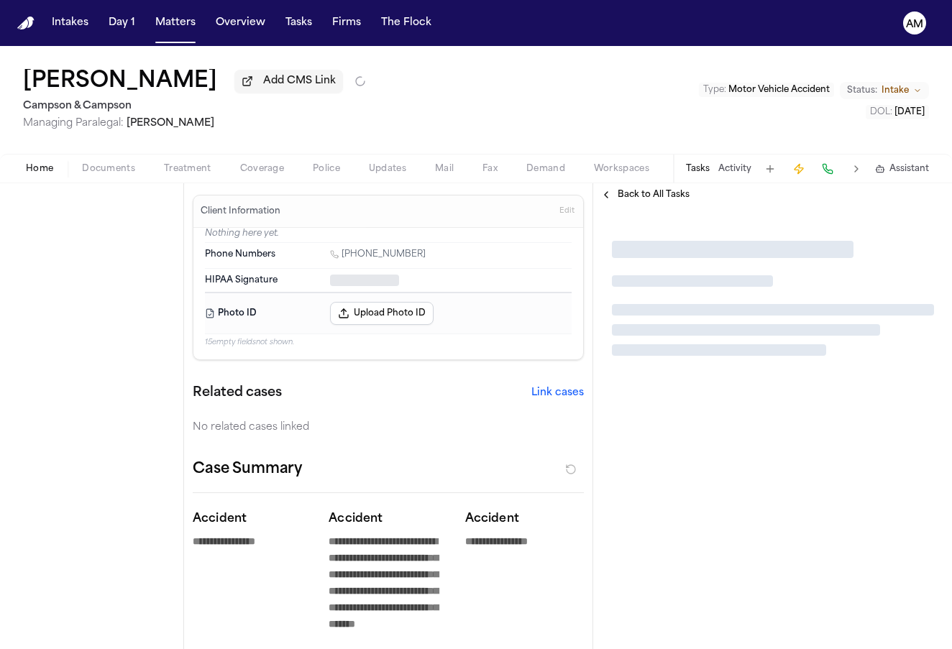
type textarea "*"
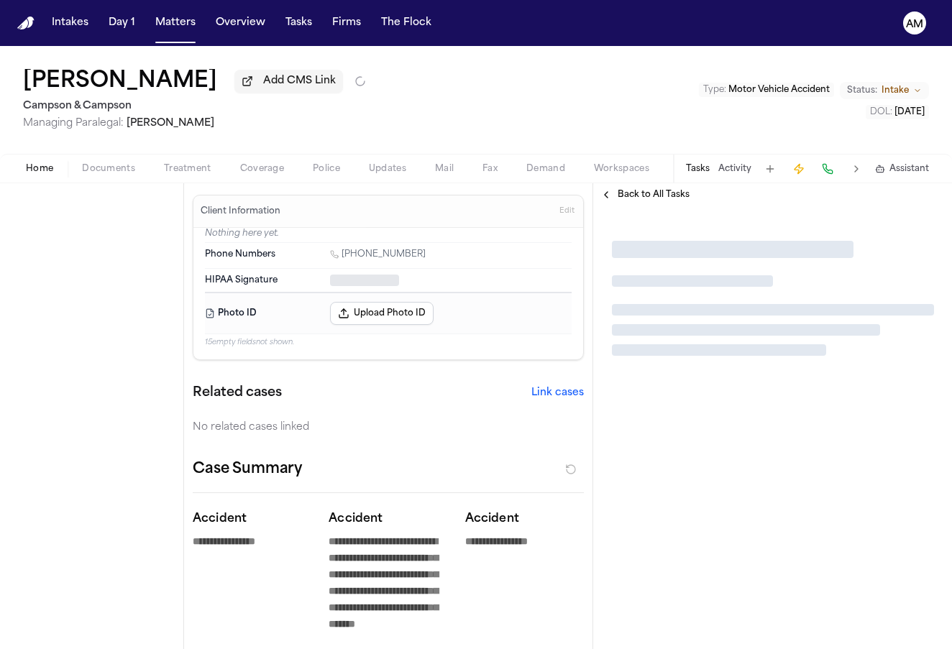
type textarea "*"
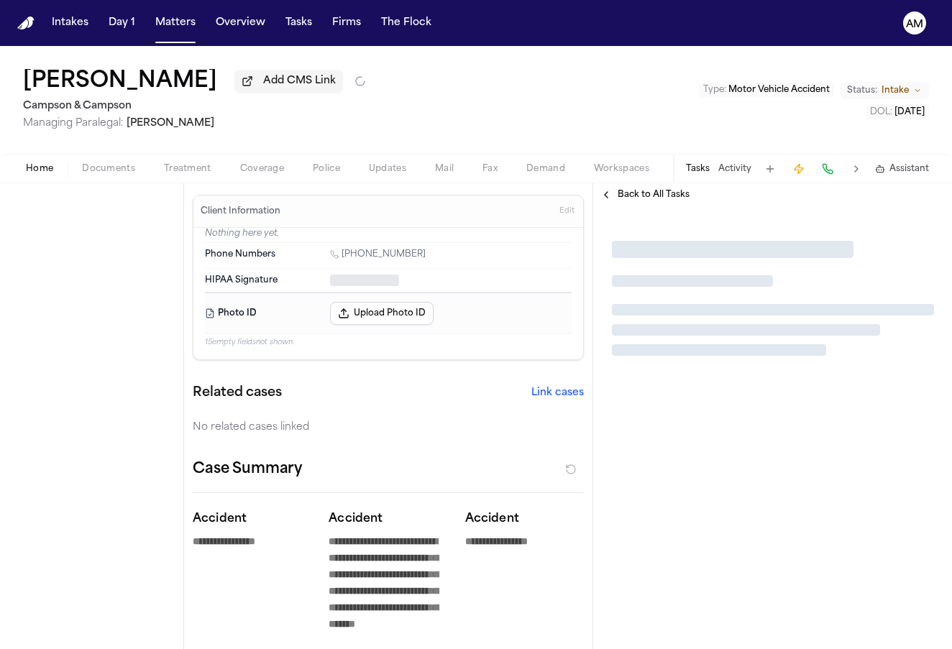
type textarea "*"
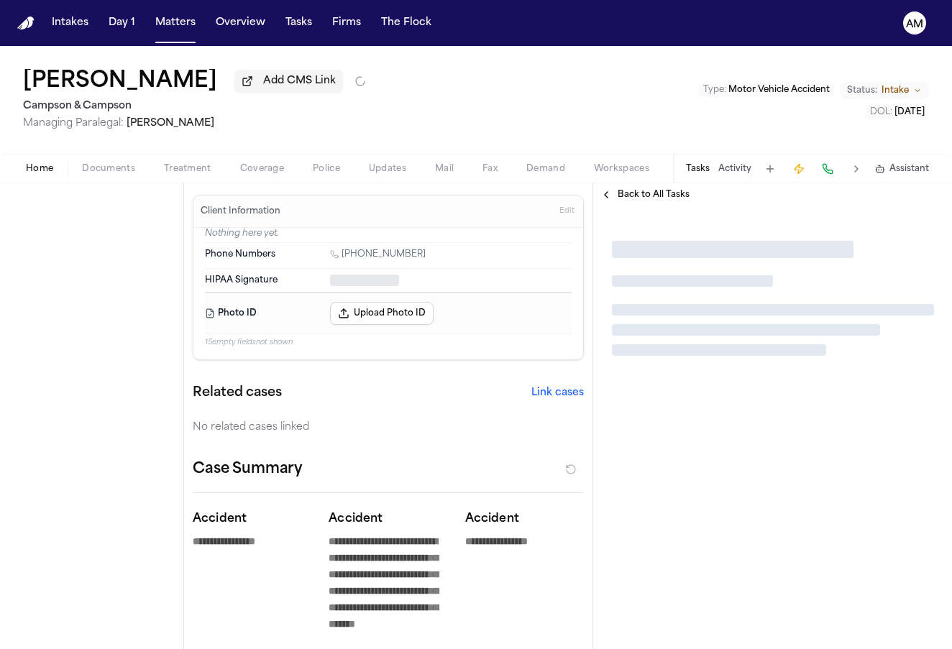
type textarea "*"
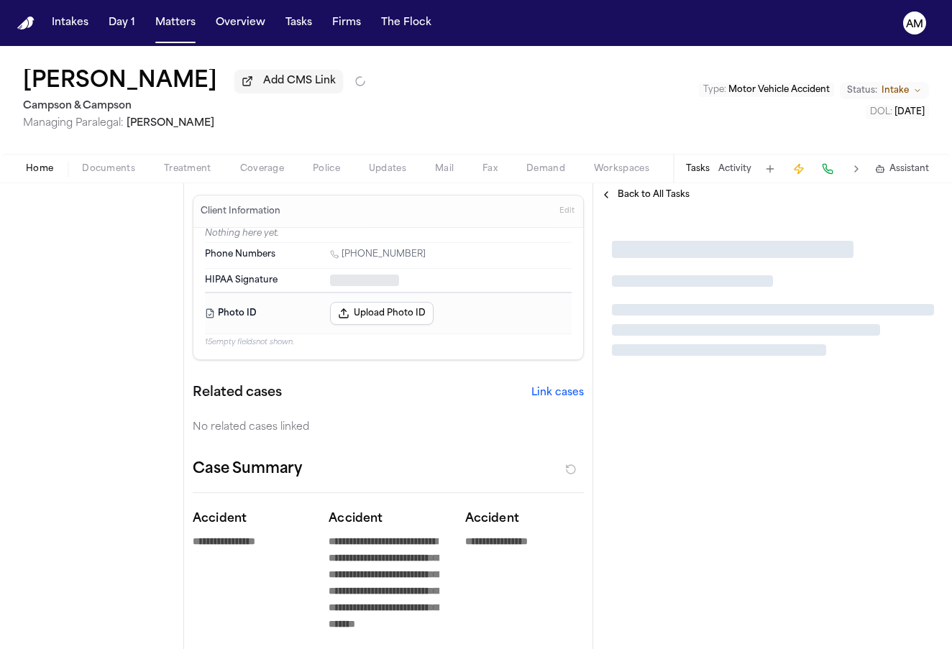
type textarea "*"
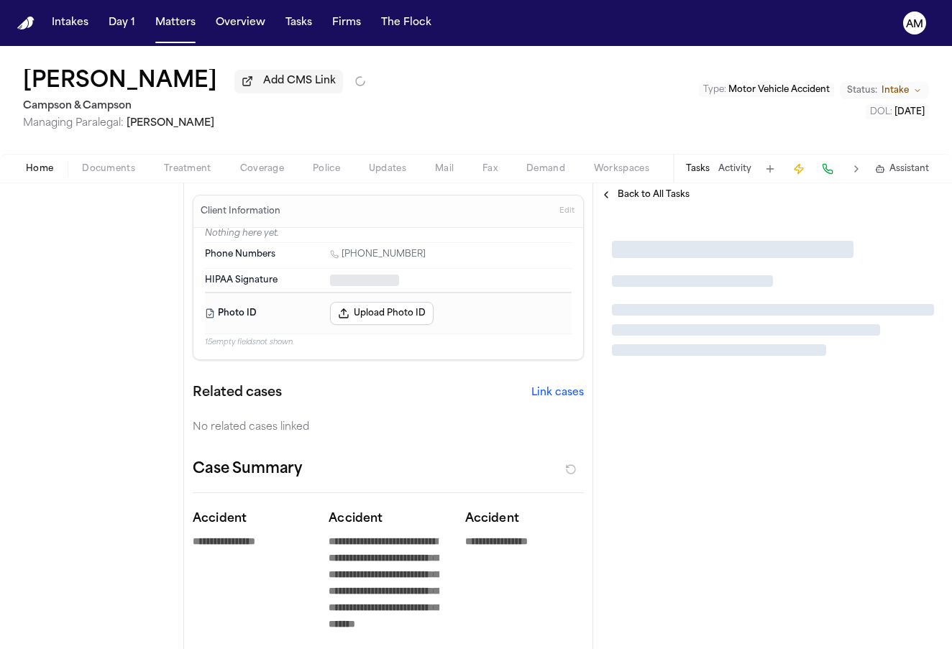
type textarea "*"
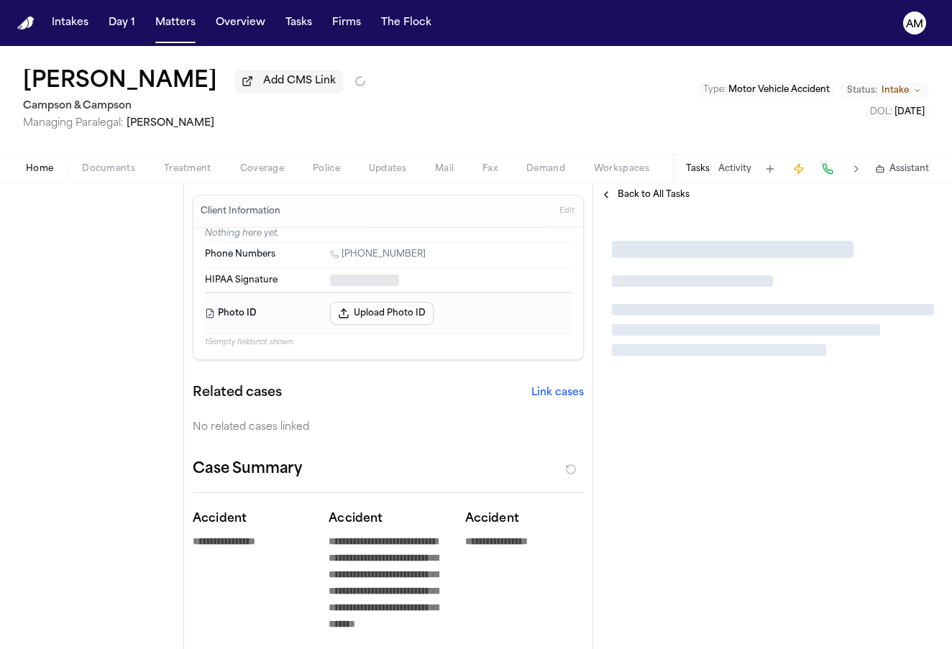
type textarea "*"
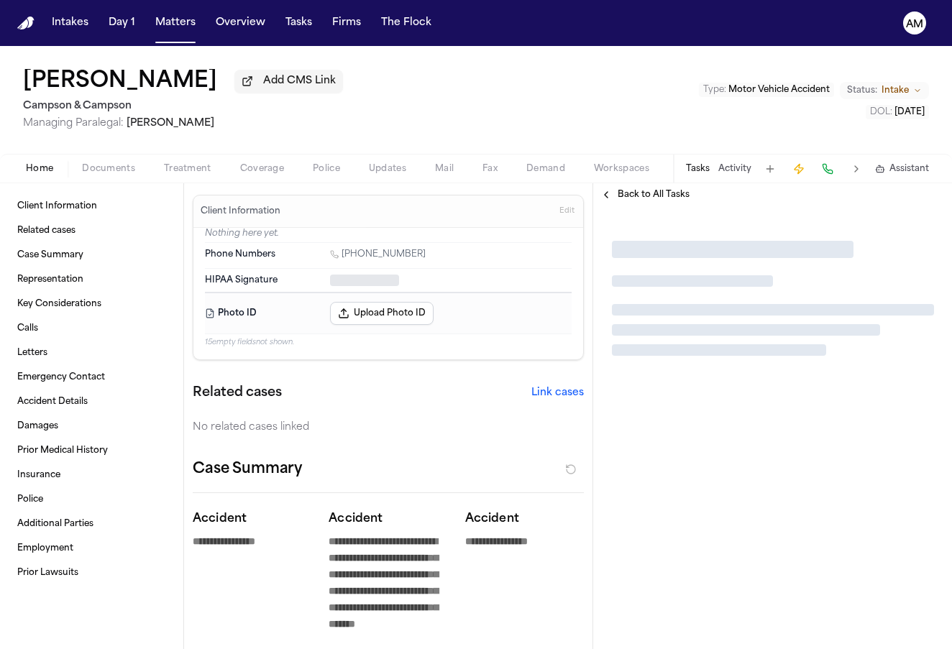
type textarea "*"
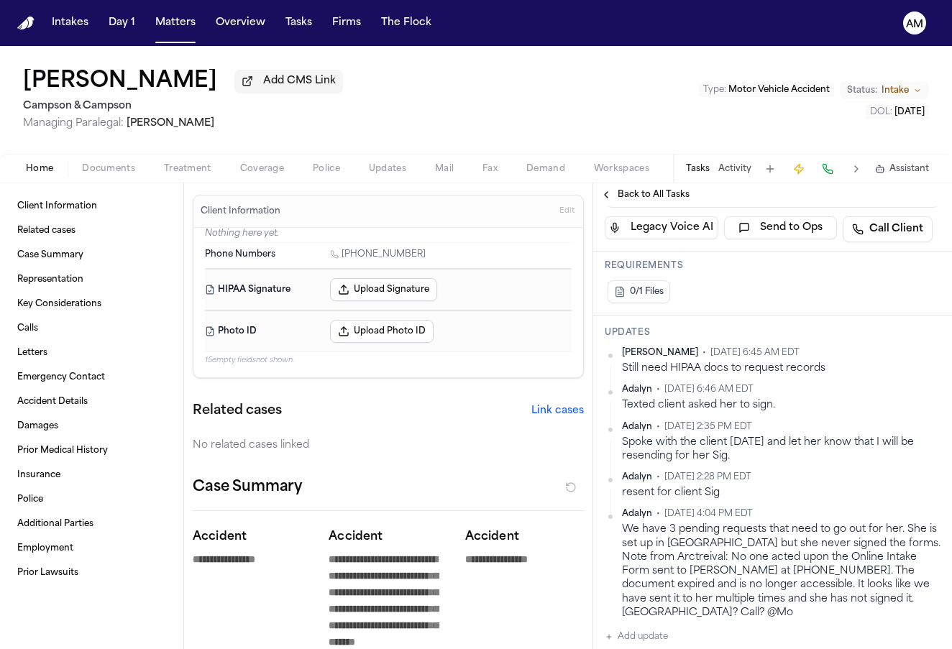
scroll to position [347, 0]
click at [650, 628] on button "Add update" at bounding box center [636, 636] width 63 height 17
click at [644, 634] on textarea "Add your update" at bounding box center [781, 647] width 307 height 29
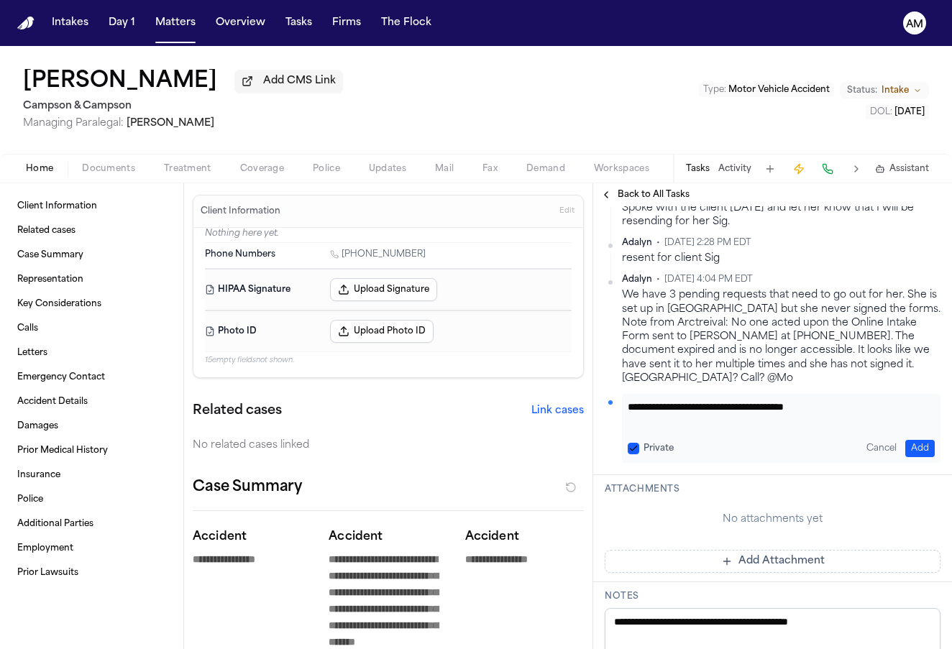
scroll to position [627, 0]
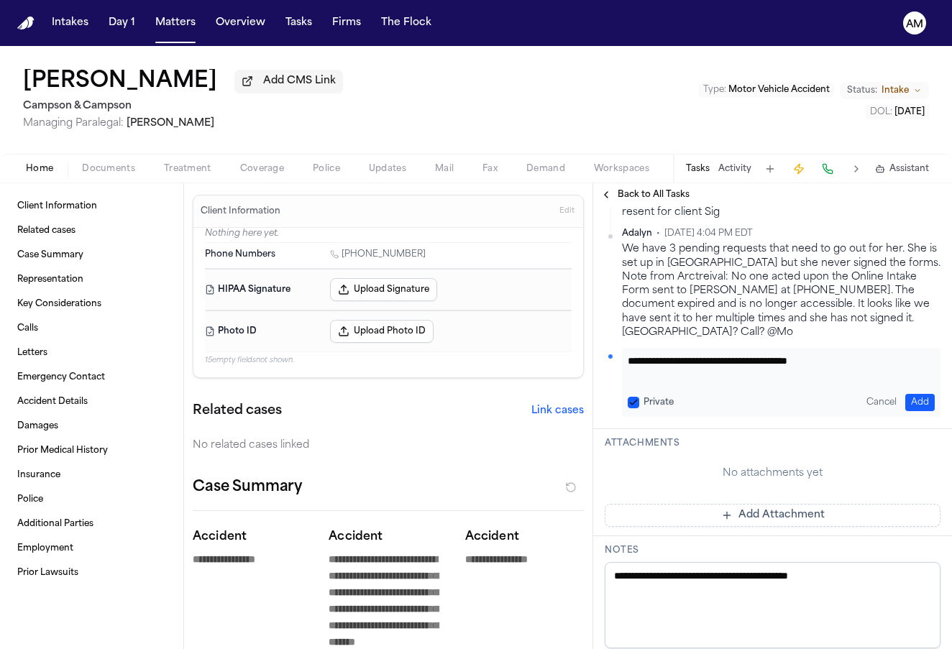
drag, startPoint x: 840, startPoint y: 349, endPoint x: 627, endPoint y: 352, distance: 212.8
click at [627, 352] on div "**********" at bounding box center [781, 382] width 318 height 69
click at [653, 354] on textarea "**********" at bounding box center [781, 368] width 307 height 29
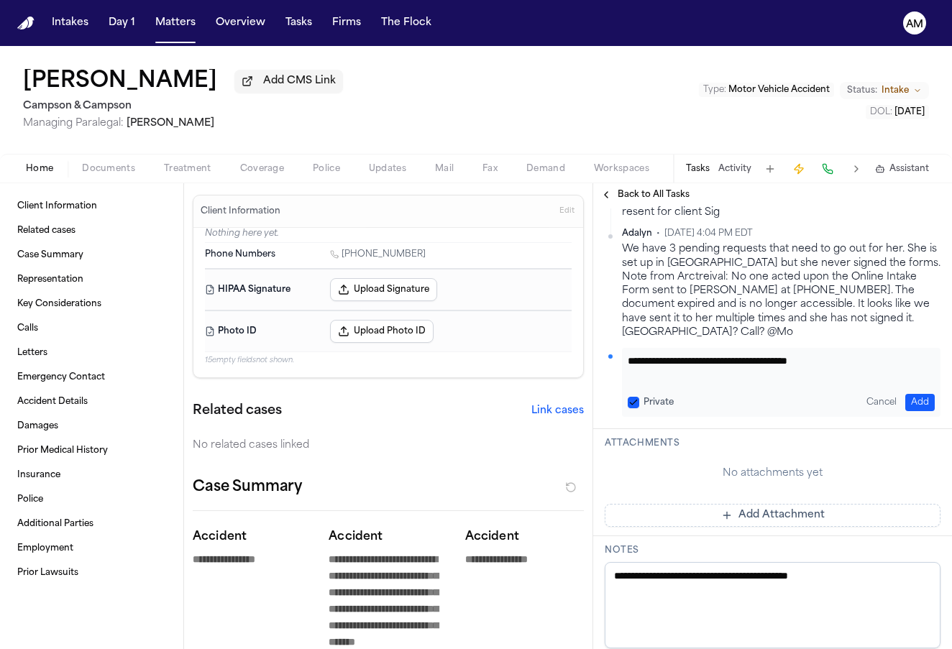
click at [653, 354] on textarea "**********" at bounding box center [781, 368] width 307 height 29
click at [659, 397] on label "Private" at bounding box center [658, 403] width 30 height 12
click at [639, 397] on button "Private" at bounding box center [634, 403] width 12 height 12
click at [925, 394] on button "Add" at bounding box center [919, 402] width 29 height 17
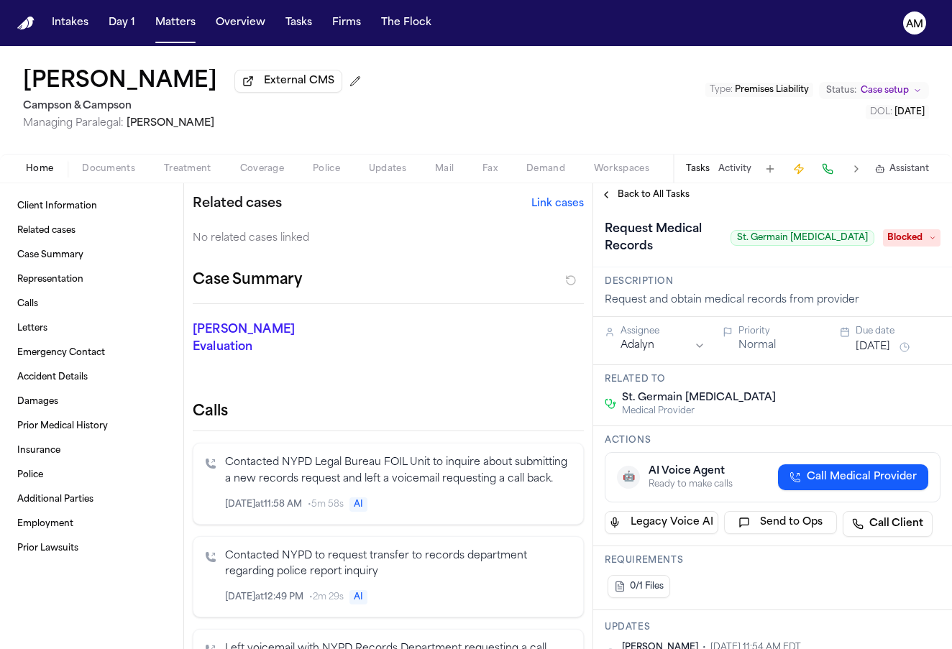
scroll to position [430, 0]
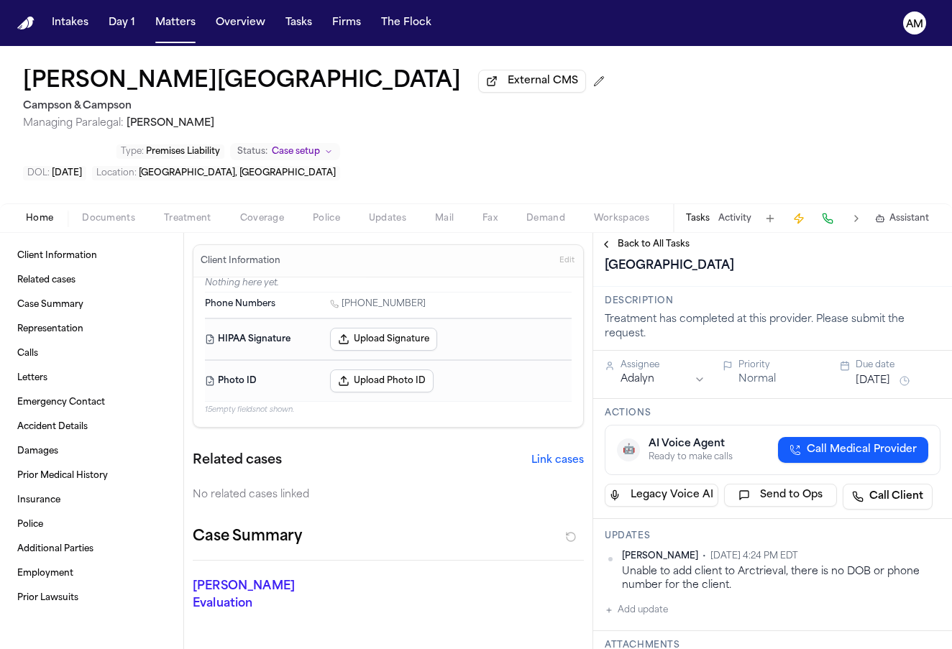
scroll to position [139, 0]
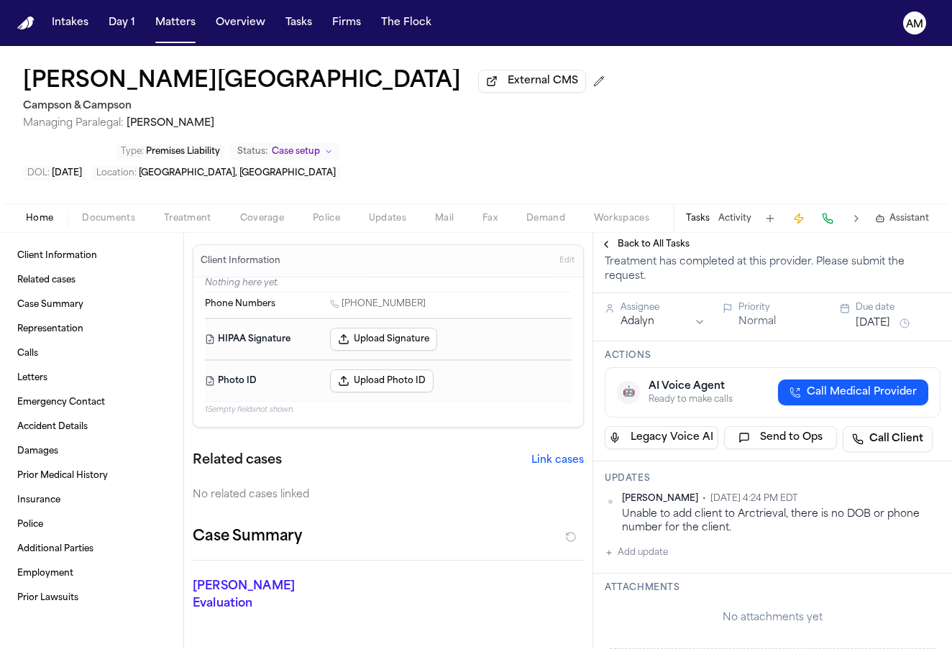
click at [127, 213] on span "Documents" at bounding box center [108, 219] width 53 height 12
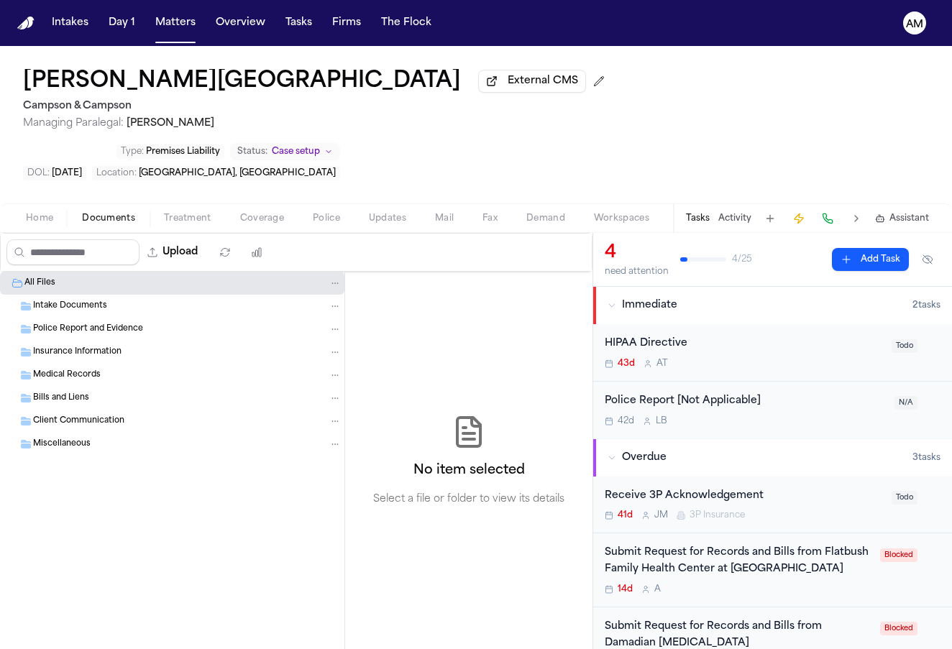
click at [197, 213] on span "Treatment" at bounding box center [187, 219] width 47 height 12
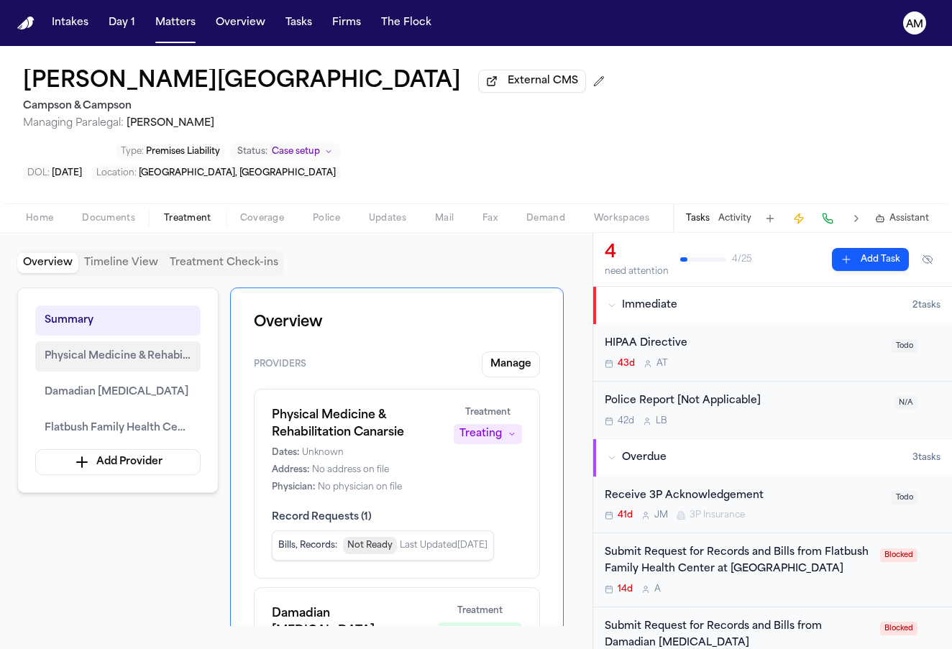
click at [173, 341] on button "Physical Medicine & Rehabilitation Canarsie" at bounding box center [117, 356] width 165 height 30
click at [133, 213] on span "Documents" at bounding box center [108, 219] width 53 height 12
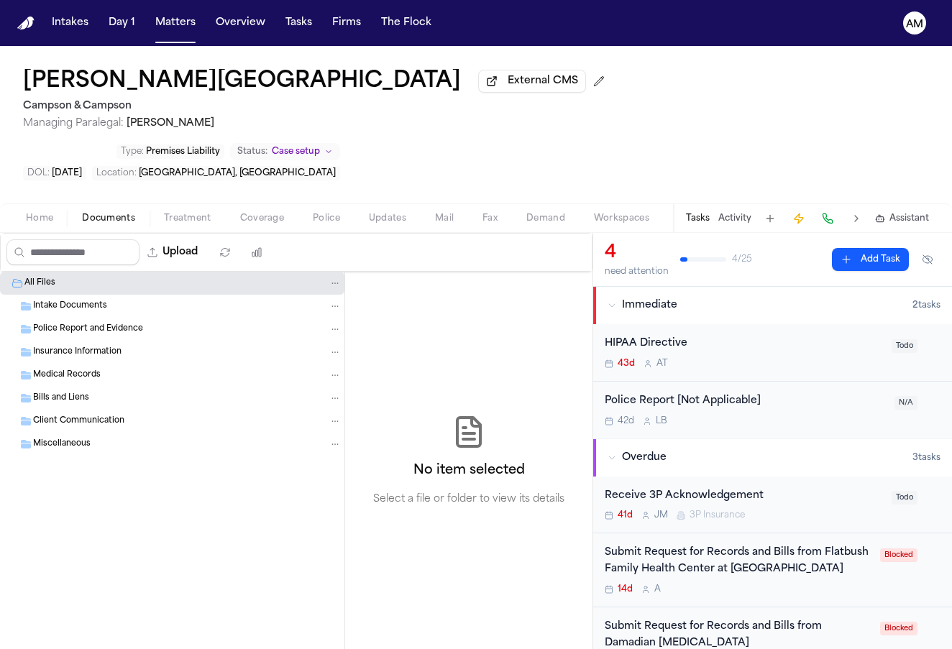
click at [190, 203] on div "Home Documents Treatment Coverage Police Updates Mail Fax Demand Workspaces Art…" at bounding box center [476, 217] width 952 height 29
click at [58, 210] on button "Home" at bounding box center [40, 218] width 56 height 17
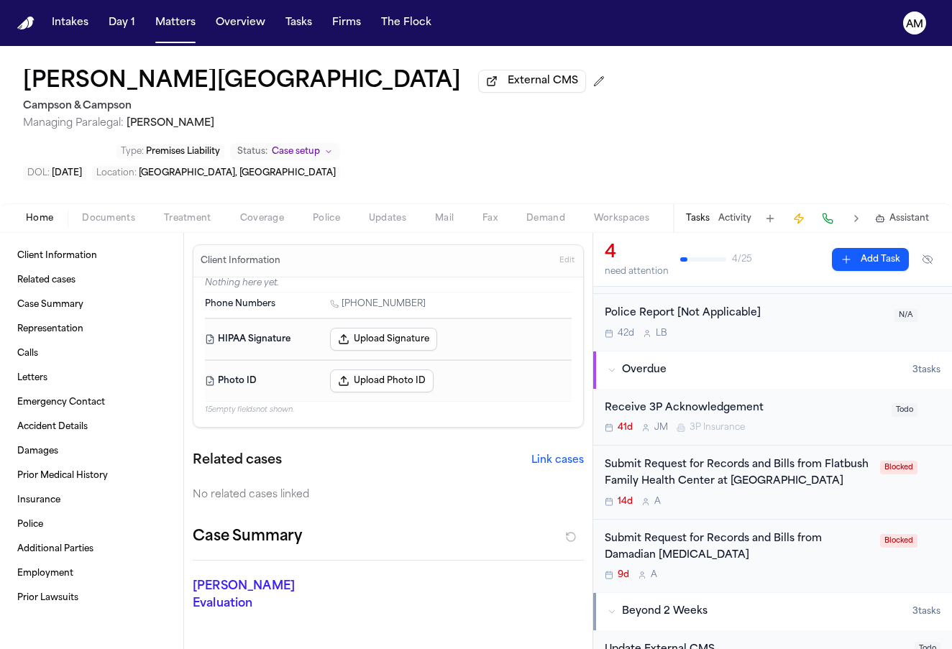
scroll to position [91, 0]
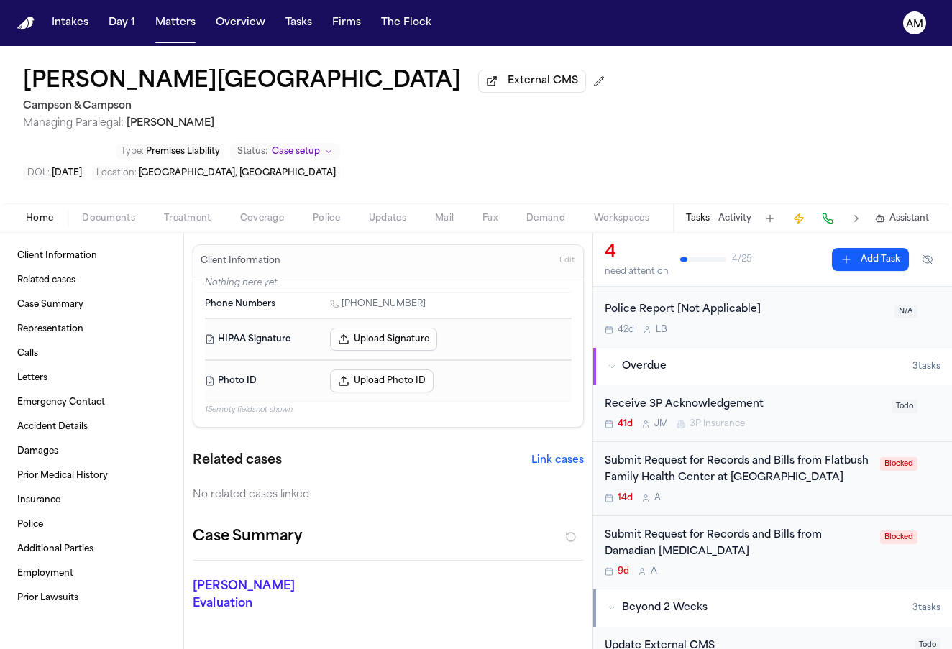
click at [794, 528] on div "Submit Request for Records and Bills from Damadian MRI" at bounding box center [738, 544] width 267 height 33
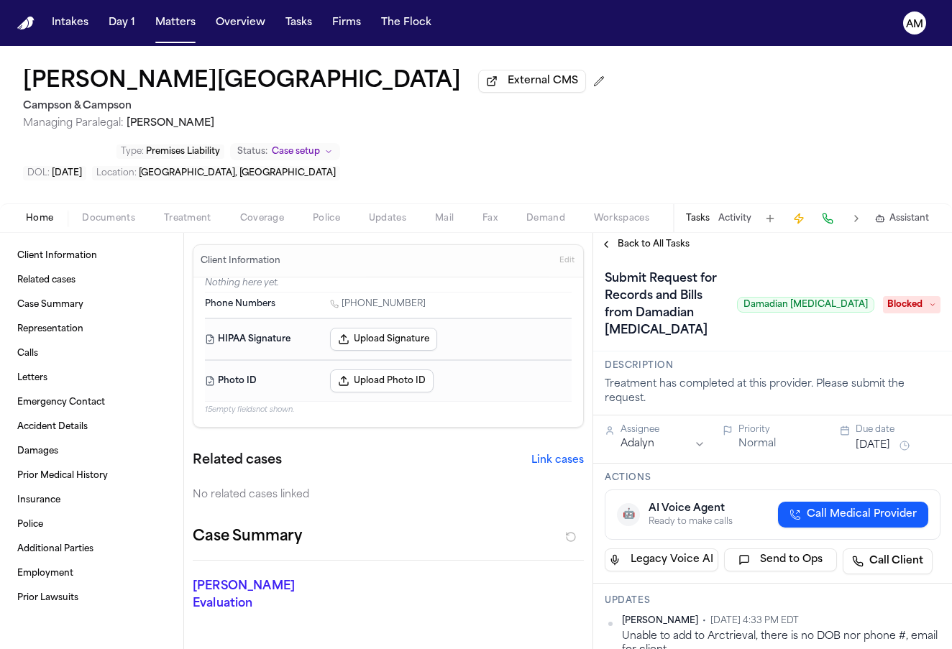
type textarea "**********"
click at [640, 233] on div "Back to All Tasks" at bounding box center [772, 244] width 359 height 23
click at [642, 239] on span "Back to All Tasks" at bounding box center [654, 245] width 72 height 12
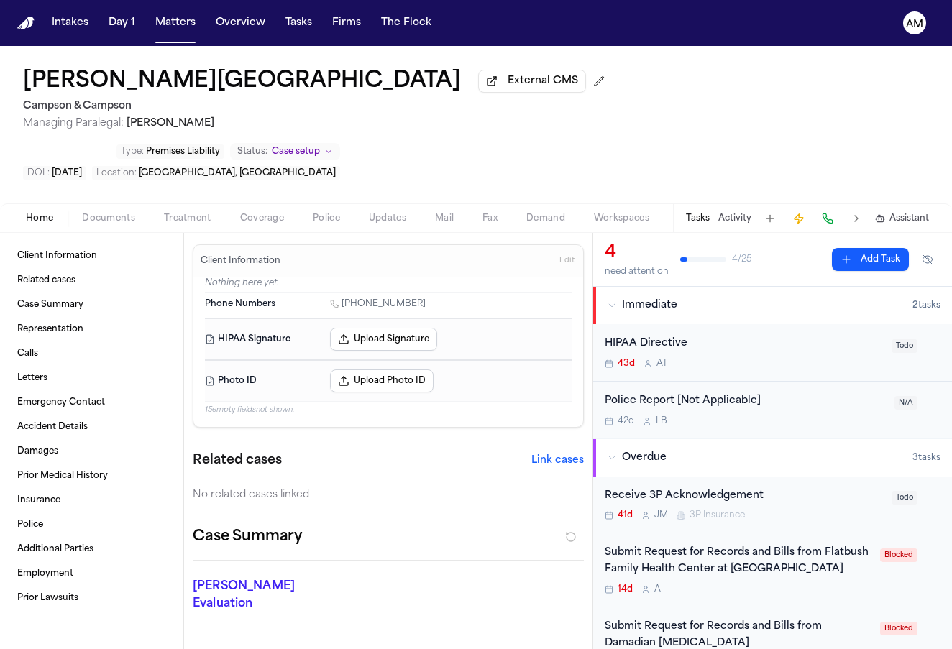
click at [838, 545] on div "Submit Request for Records and Bills from Flatbush Family Health Center at NYU …" at bounding box center [738, 561] width 267 height 33
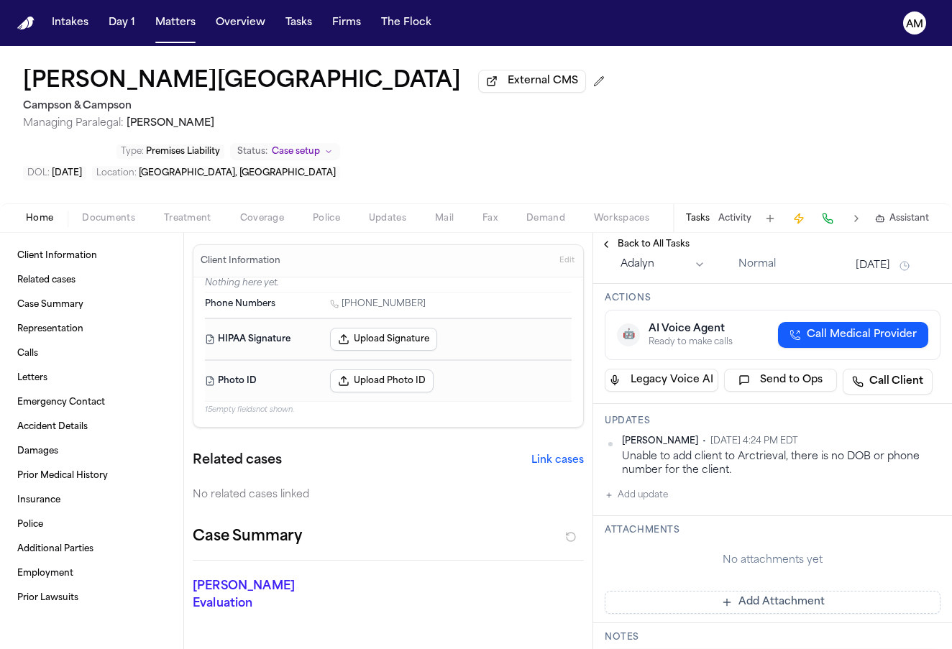
scroll to position [201, 0]
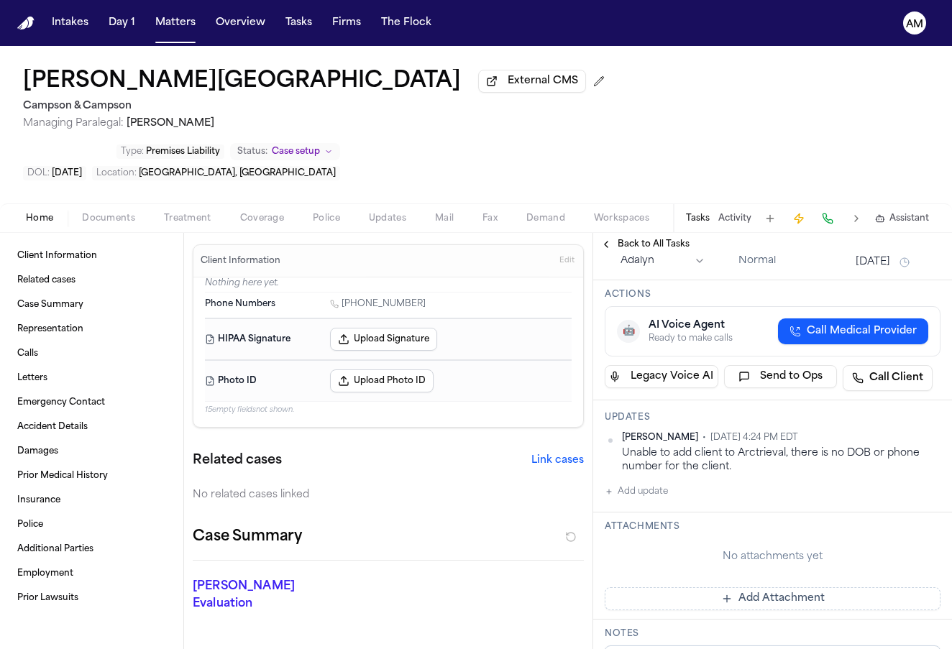
click at [641, 500] on button "Add update" at bounding box center [636, 491] width 63 height 17
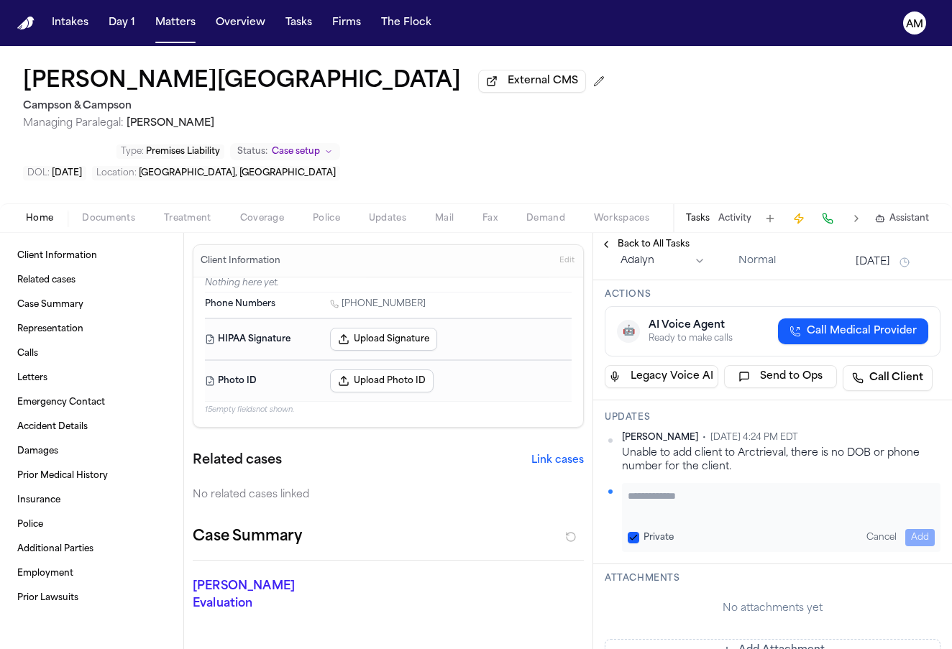
click at [631, 543] on button "Private" at bounding box center [634, 538] width 12 height 12
click at [675, 518] on textarea "Add your update" at bounding box center [781, 503] width 307 height 29
type textarea "**********"
click at [931, 546] on button "Add" at bounding box center [919, 537] width 29 height 17
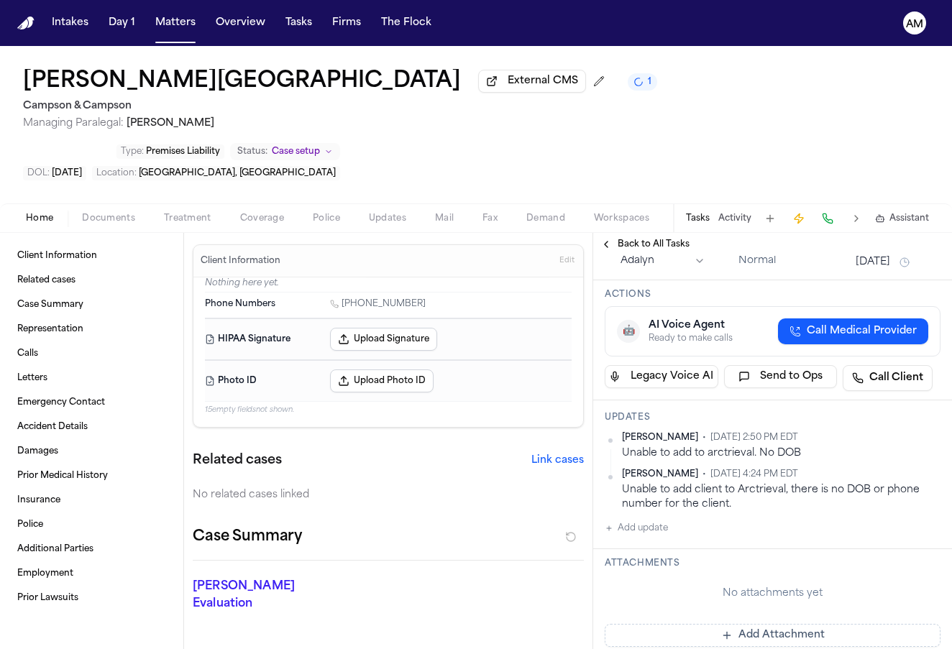
click at [659, 239] on span "Back to All Tasks" at bounding box center [654, 245] width 72 height 12
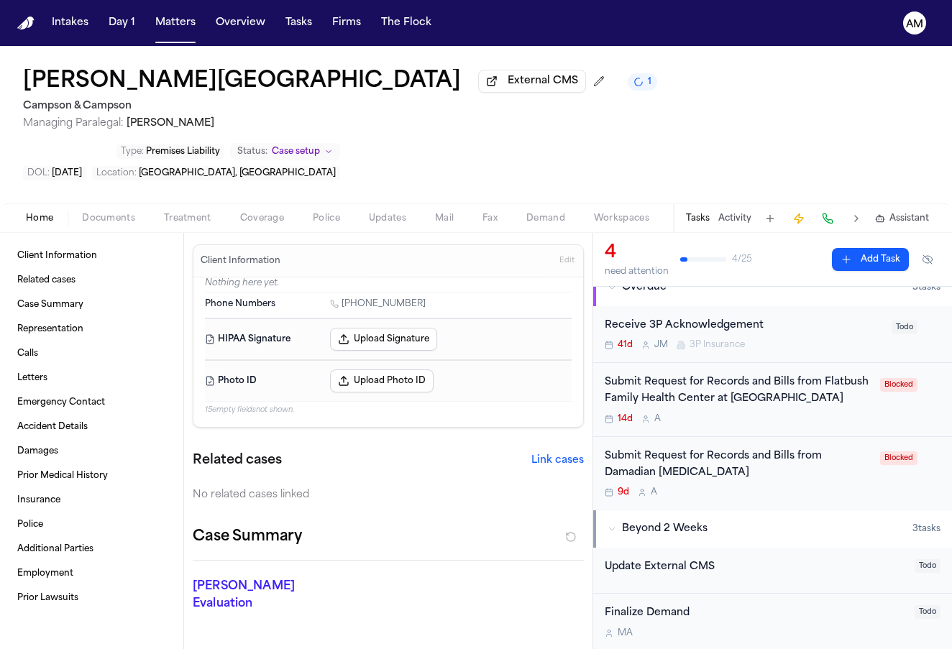
scroll to position [176, 0]
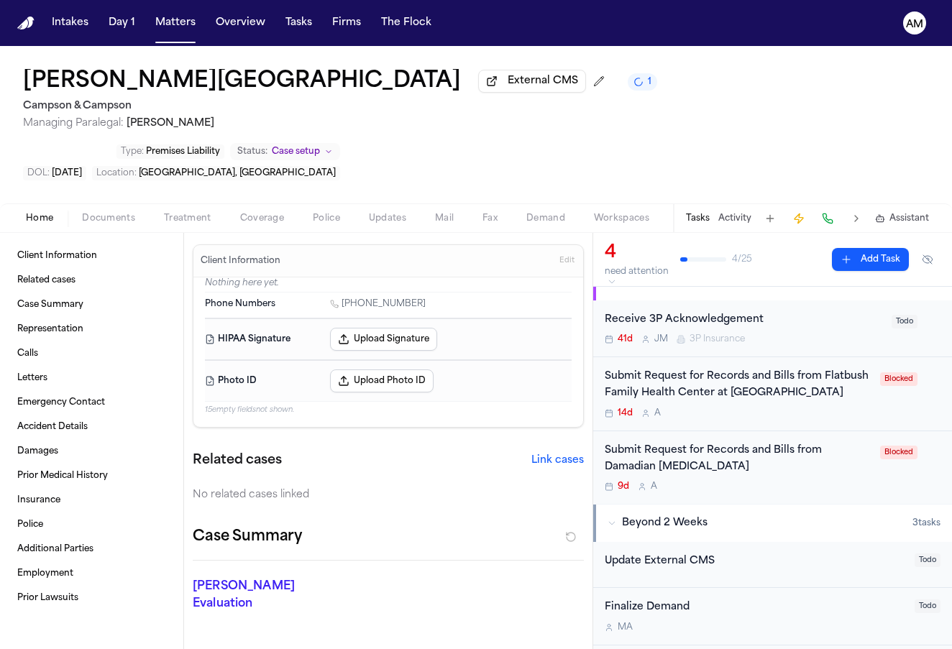
click at [730, 443] on div "Submit Request for Records and Bills from Damadian MRI" at bounding box center [738, 459] width 267 height 33
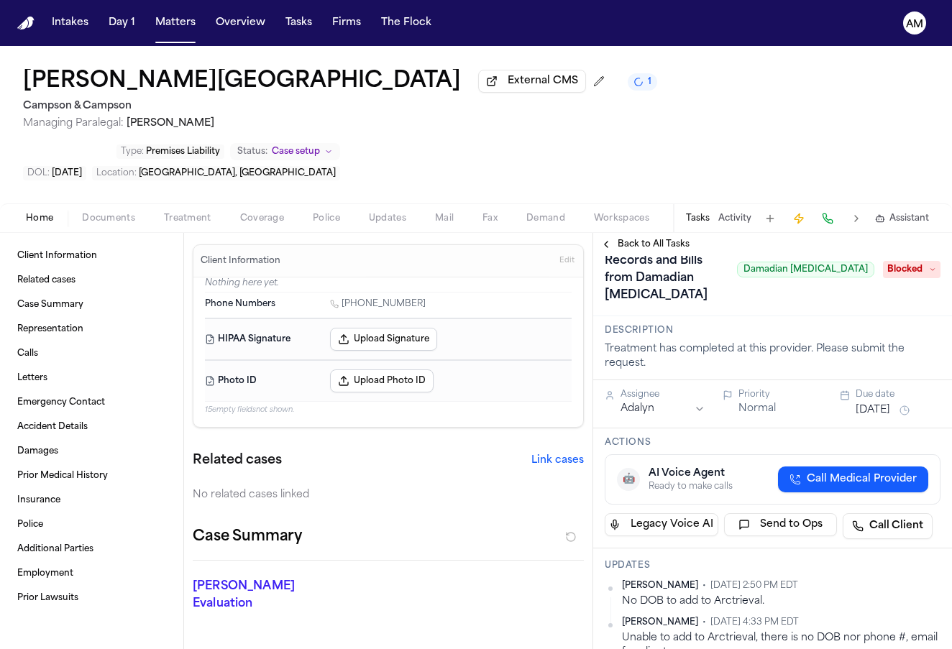
scroll to position [46, 0]
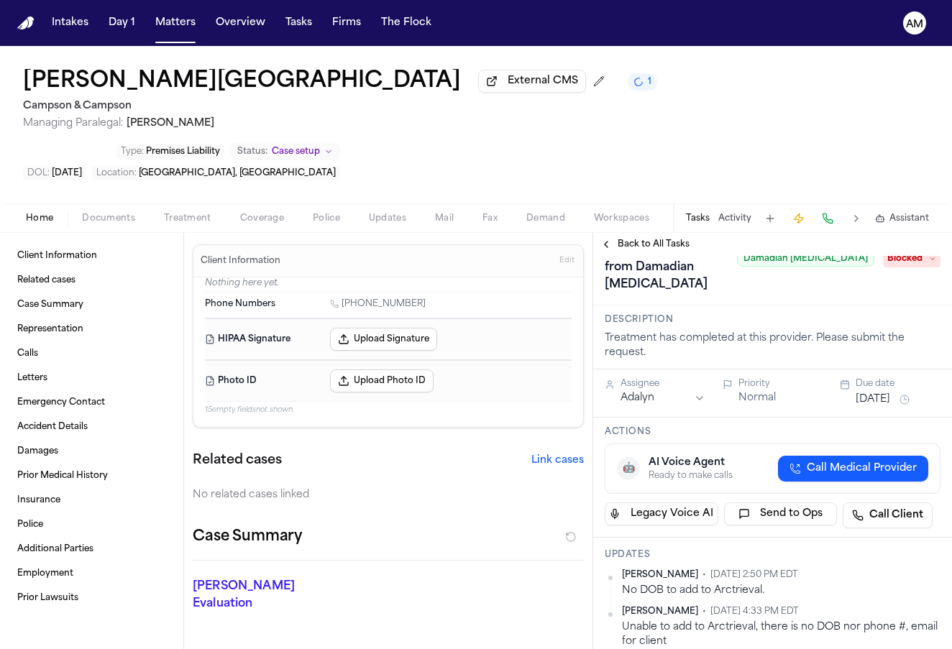
click at [663, 239] on span "Back to All Tasks" at bounding box center [654, 245] width 72 height 12
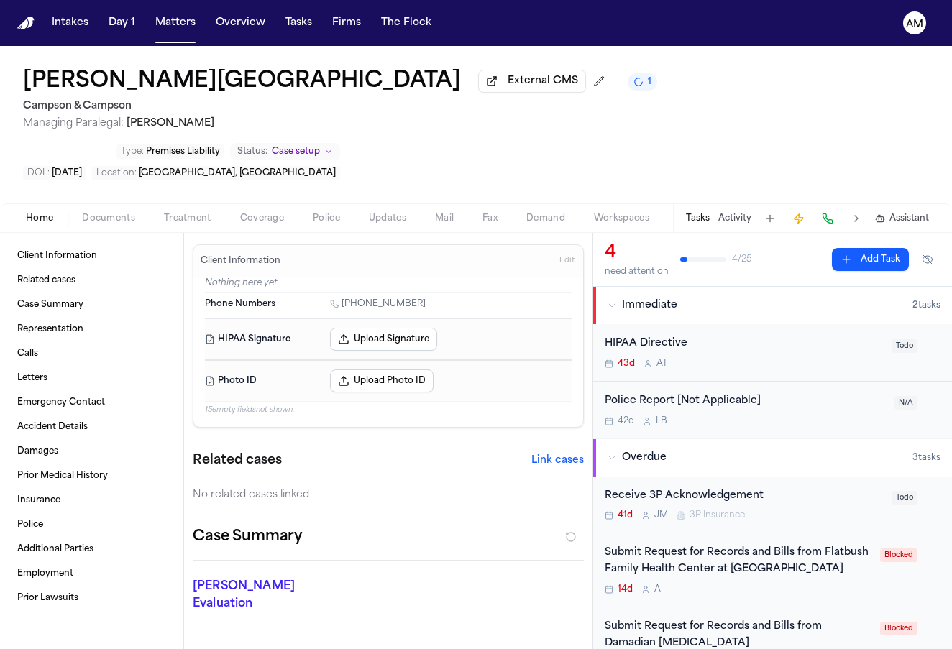
click at [790, 545] on div "Submit Request for Records and Bills from Flatbush Family Health Center at NYU …" at bounding box center [738, 561] width 267 height 33
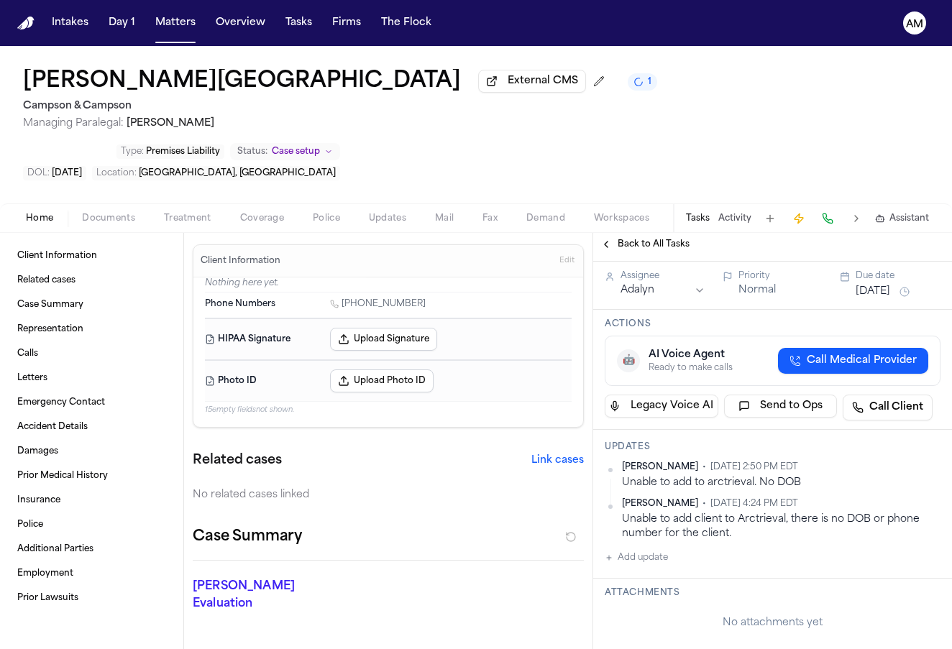
scroll to position [183, 0]
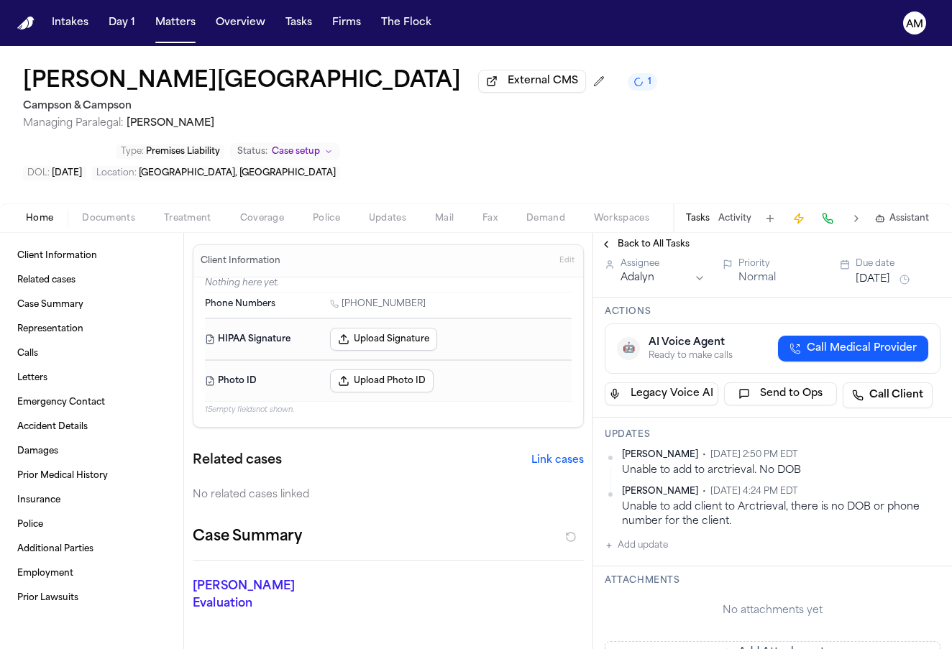
click at [651, 239] on span "Back to All Tasks" at bounding box center [654, 245] width 72 height 12
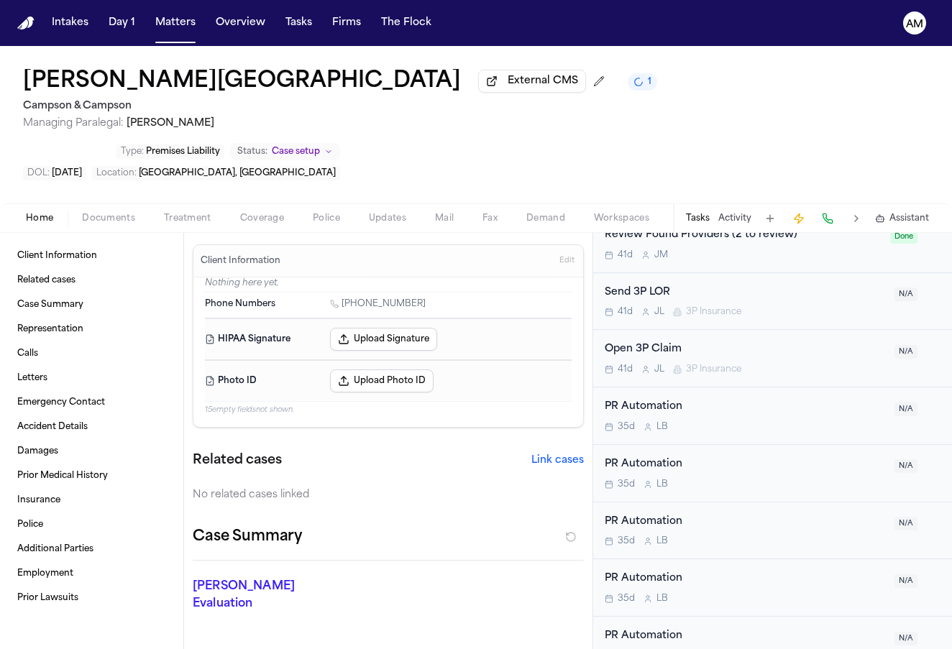
scroll to position [891, 0]
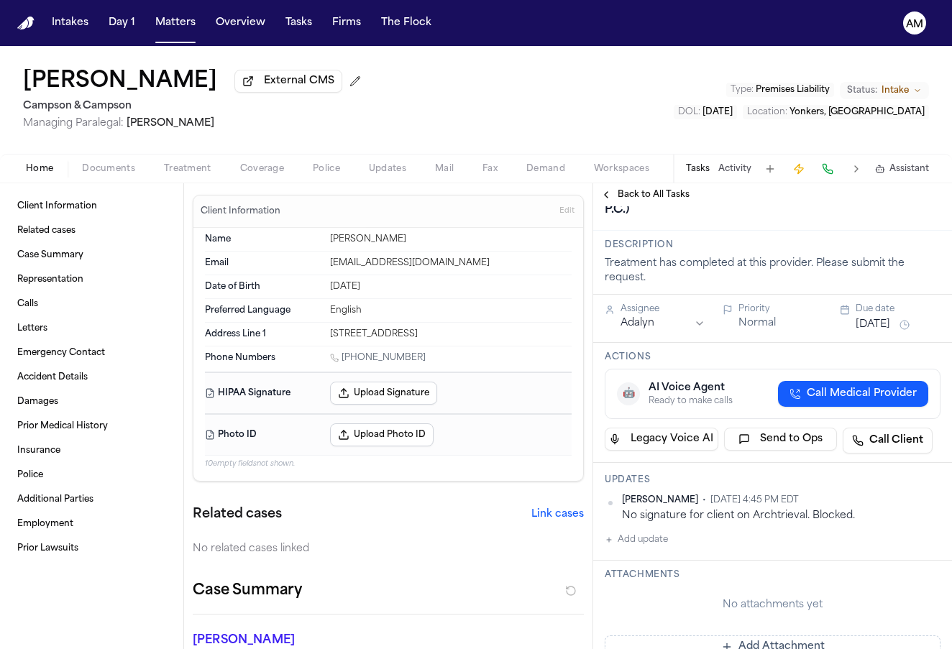
scroll to position [209, 0]
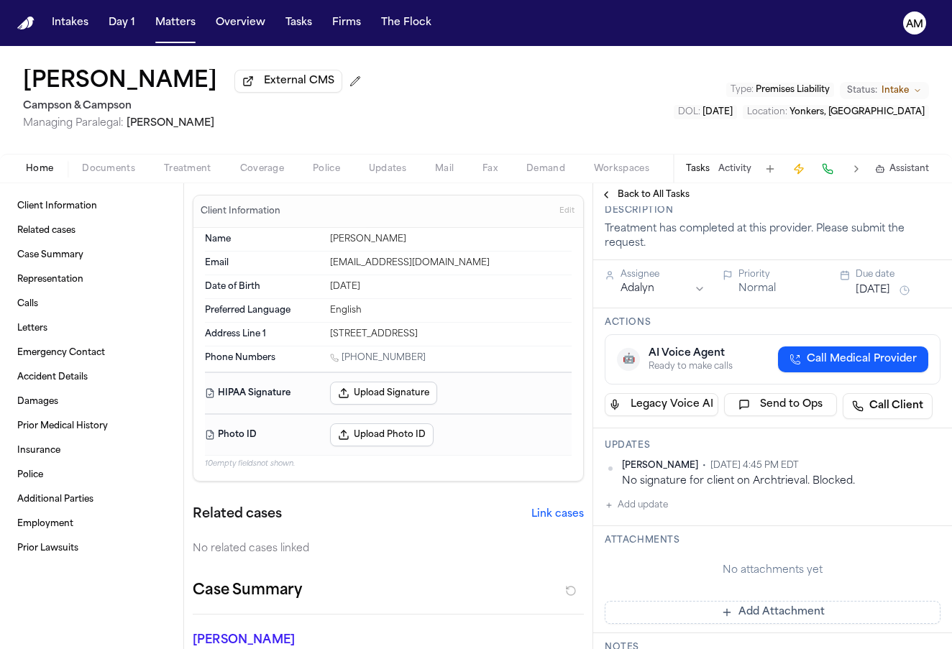
click at [653, 497] on button "Add update" at bounding box center [636, 505] width 63 height 17
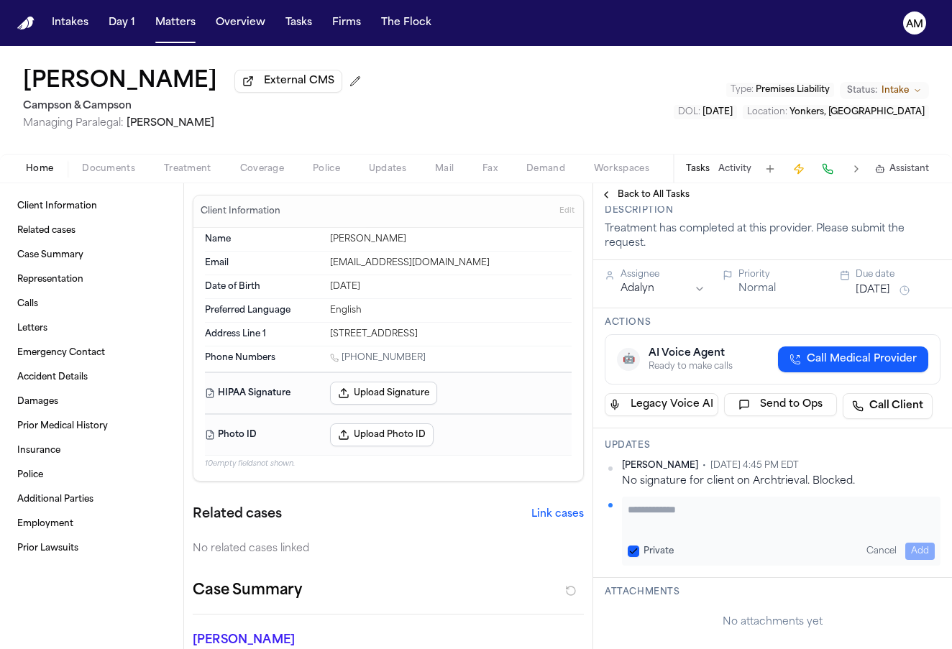
click at [633, 546] on button "Private" at bounding box center [634, 552] width 12 height 12
click at [660, 503] on textarea "Add your update" at bounding box center [781, 517] width 307 height 29
type textarea "**********"
click at [912, 543] on button "Add" at bounding box center [919, 551] width 29 height 17
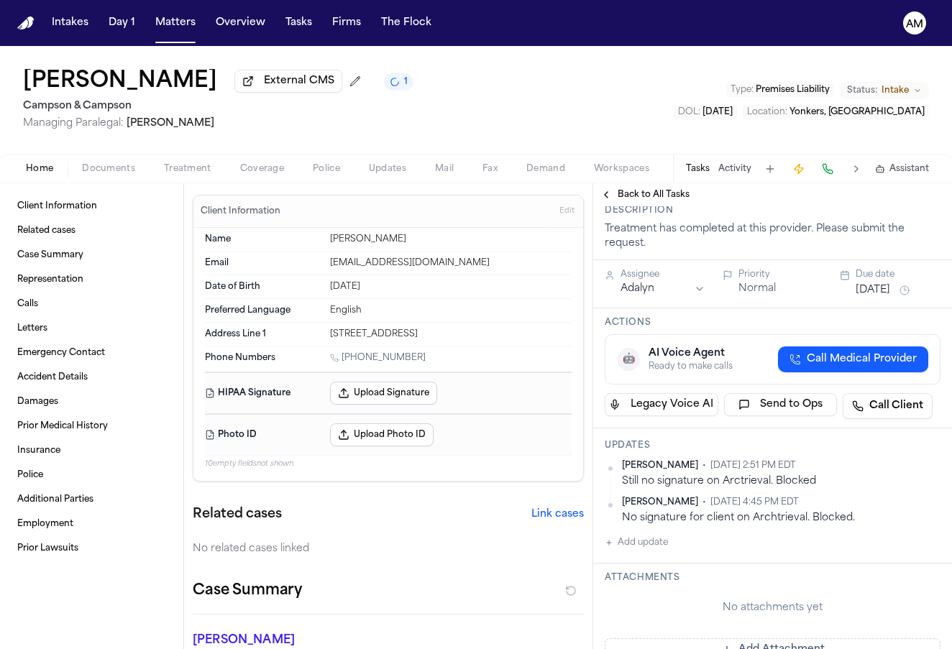
scroll to position [244, 0]
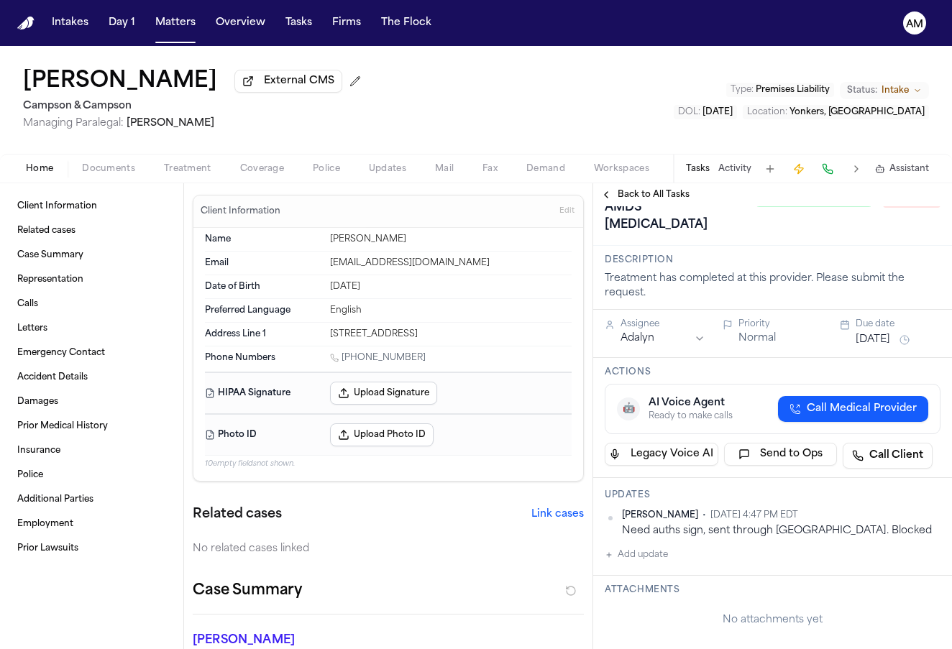
scroll to position [57, 0]
click at [656, 546] on button "Add update" at bounding box center [636, 554] width 63 height 17
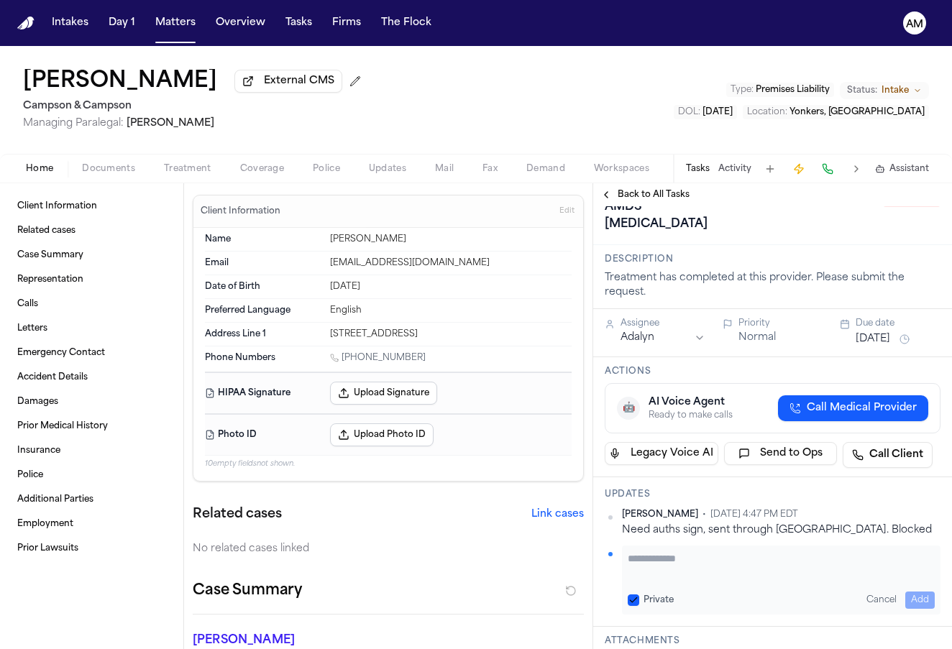
click at [634, 592] on div "Private Cancel Add" at bounding box center [781, 600] width 307 height 17
click at [633, 595] on button "Private" at bounding box center [634, 601] width 12 height 12
click at [660, 568] on div "Private Cancel Add" at bounding box center [781, 580] width 318 height 69
click at [669, 551] on textarea "Add your update" at bounding box center [781, 565] width 307 height 29
type textarea "**********"
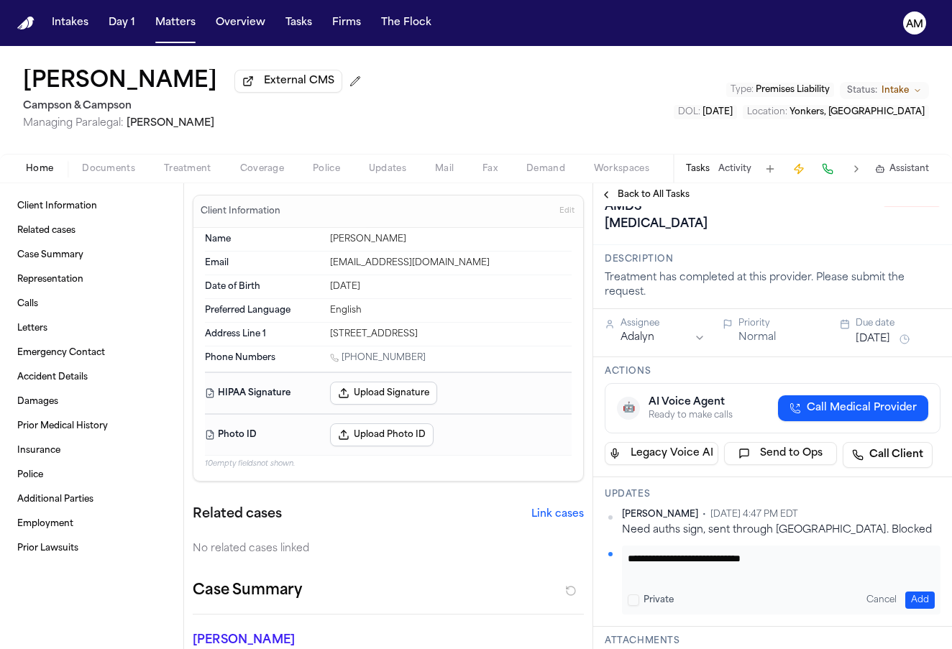
click at [919, 592] on button "Add" at bounding box center [919, 600] width 29 height 17
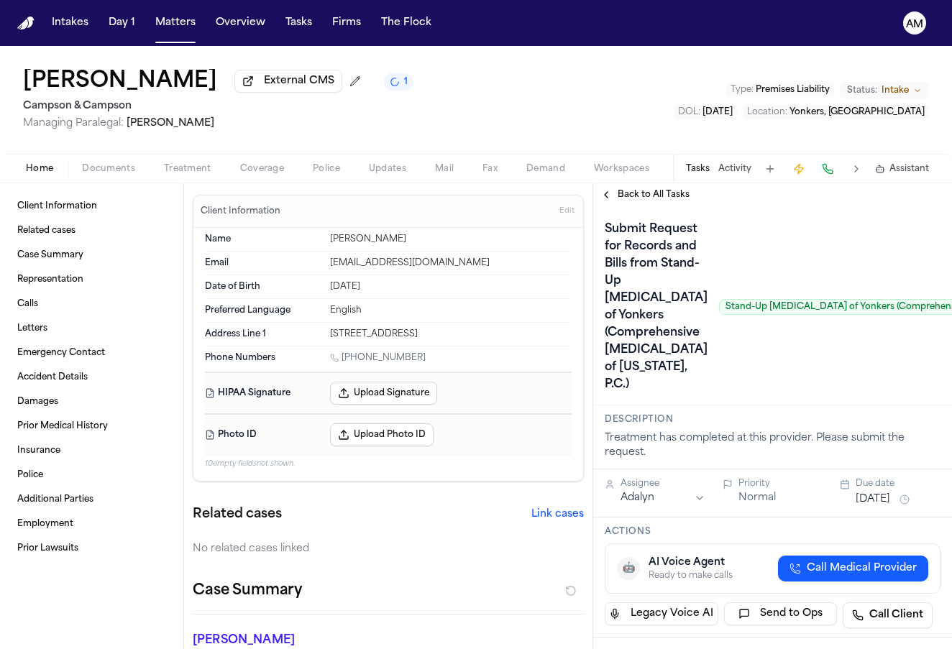
scroll to position [55, 0]
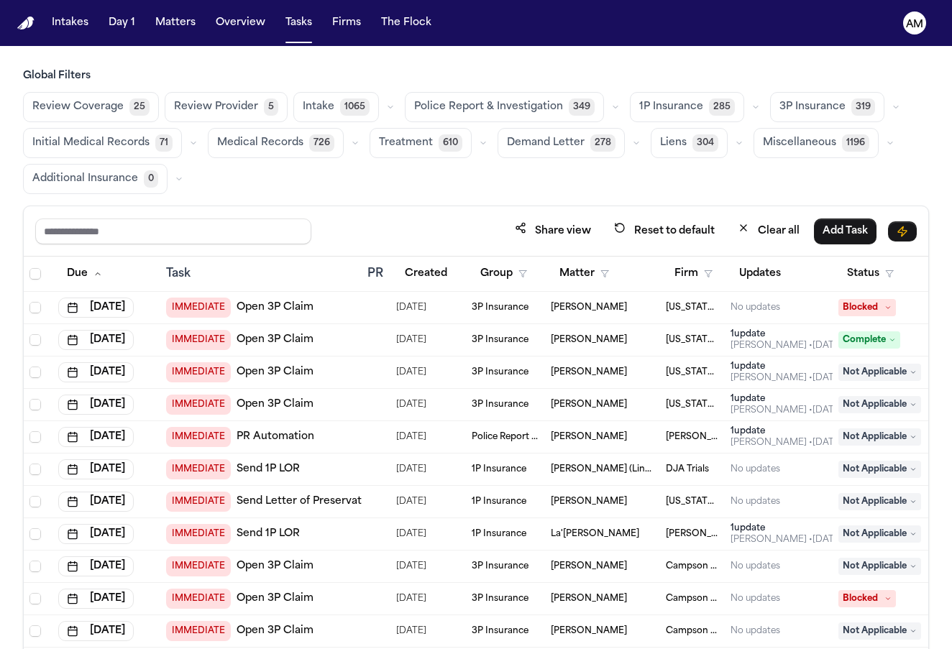
click at [285, 139] on span "Medical Records" at bounding box center [260, 143] width 86 height 14
